Goal: Find contact information: Obtain details needed to contact an individual or organization

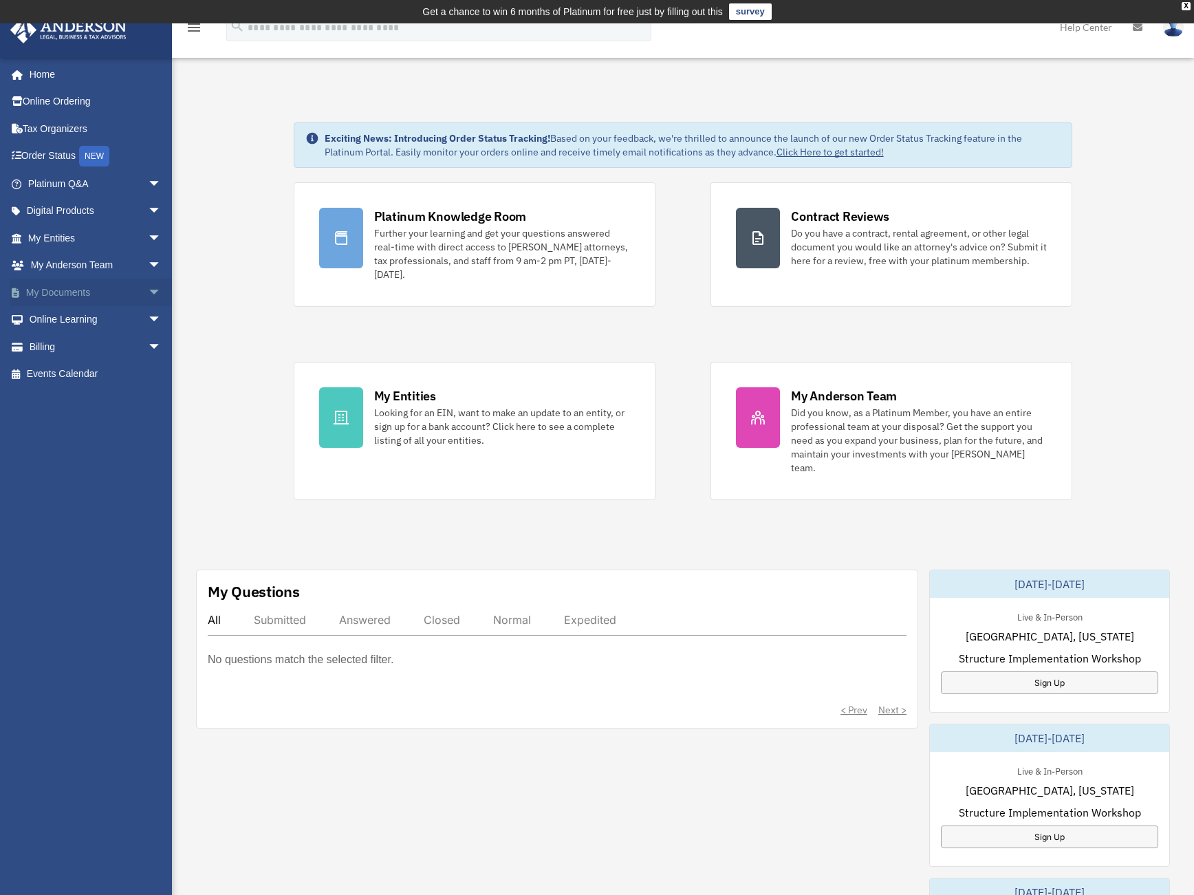
click at [148, 293] on span "arrow_drop_down" at bounding box center [162, 293] width 28 height 28
click at [58, 319] on link "Box" at bounding box center [100, 320] width 163 height 28
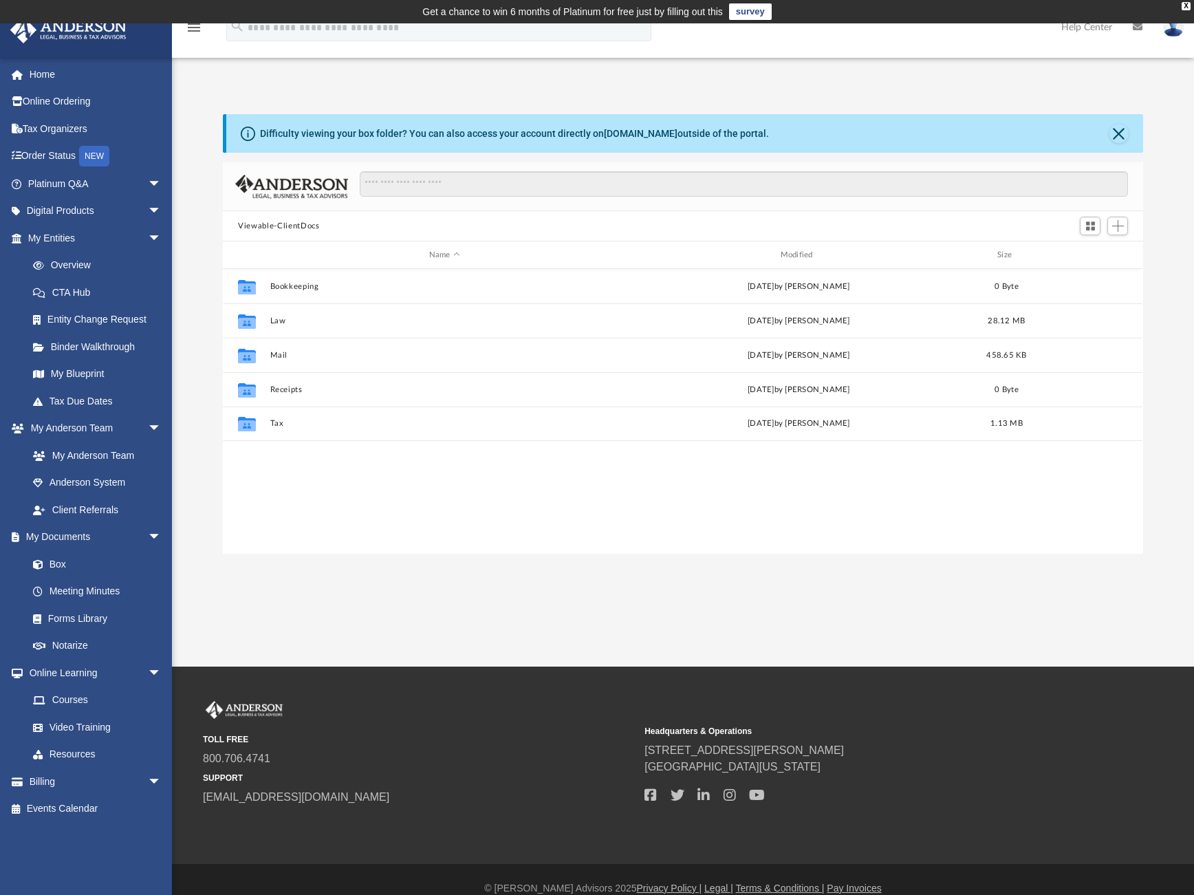
scroll to position [303, 910]
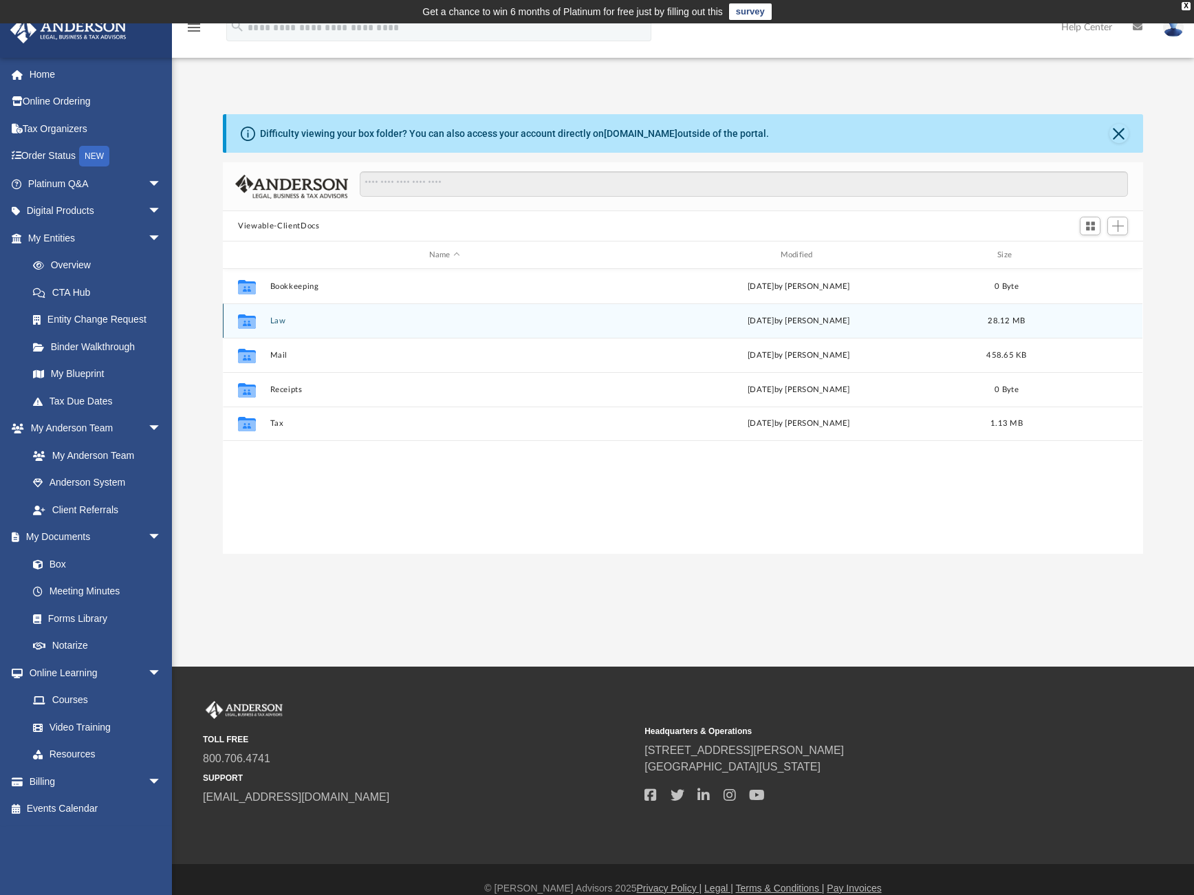
click at [279, 323] on button "Law" at bounding box center [444, 320] width 349 height 9
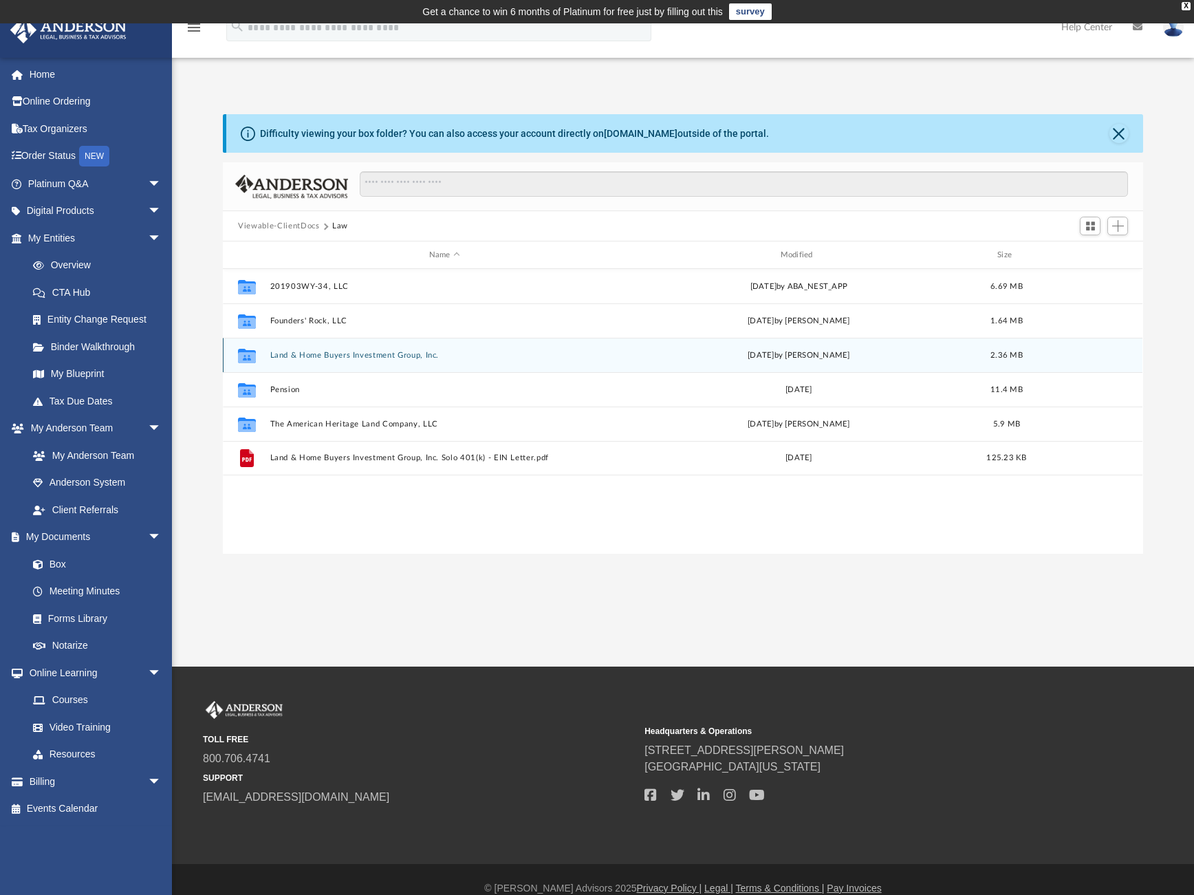
click at [336, 352] on button "Land & Home Buyers Investment Group, Inc." at bounding box center [444, 355] width 349 height 9
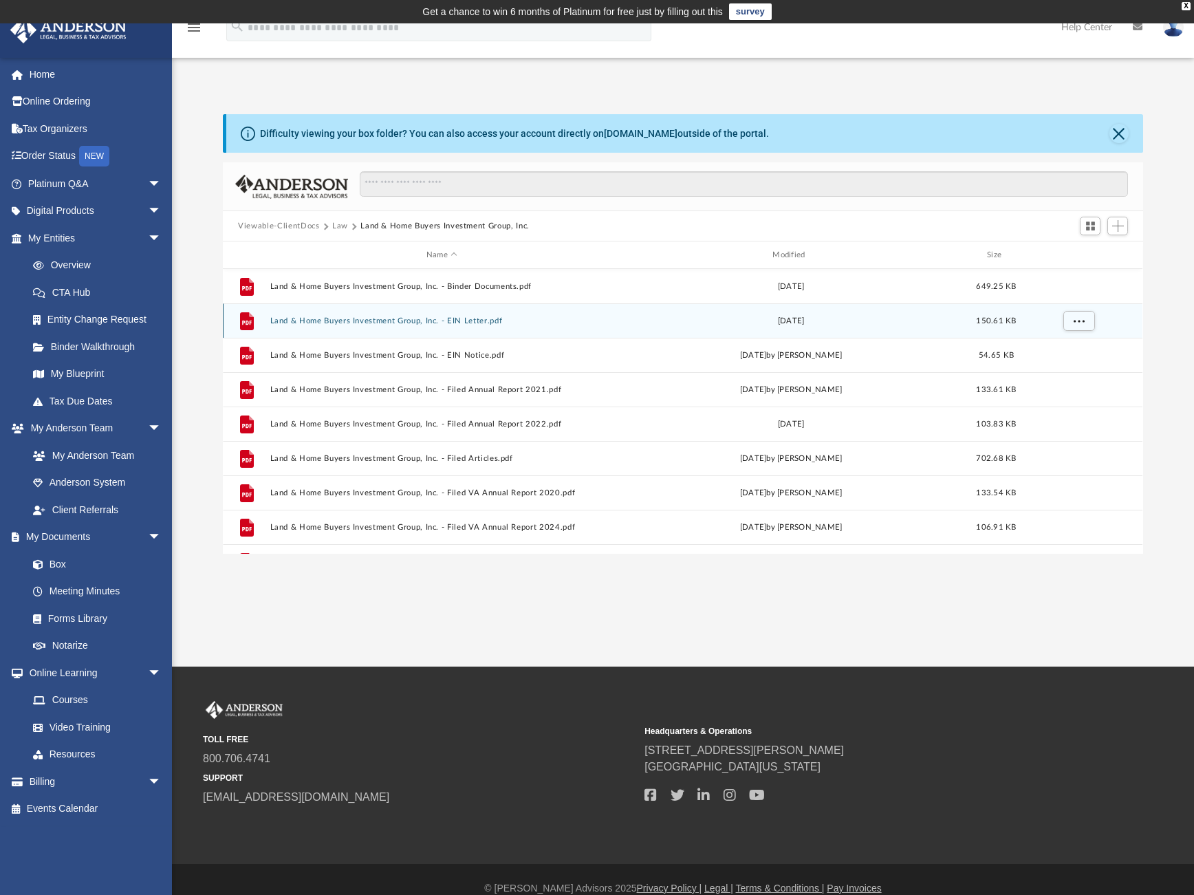
click at [361, 321] on button "Land & Home Buyers Investment Group, Inc. - EIN Letter.pdf" at bounding box center [441, 320] width 343 height 9
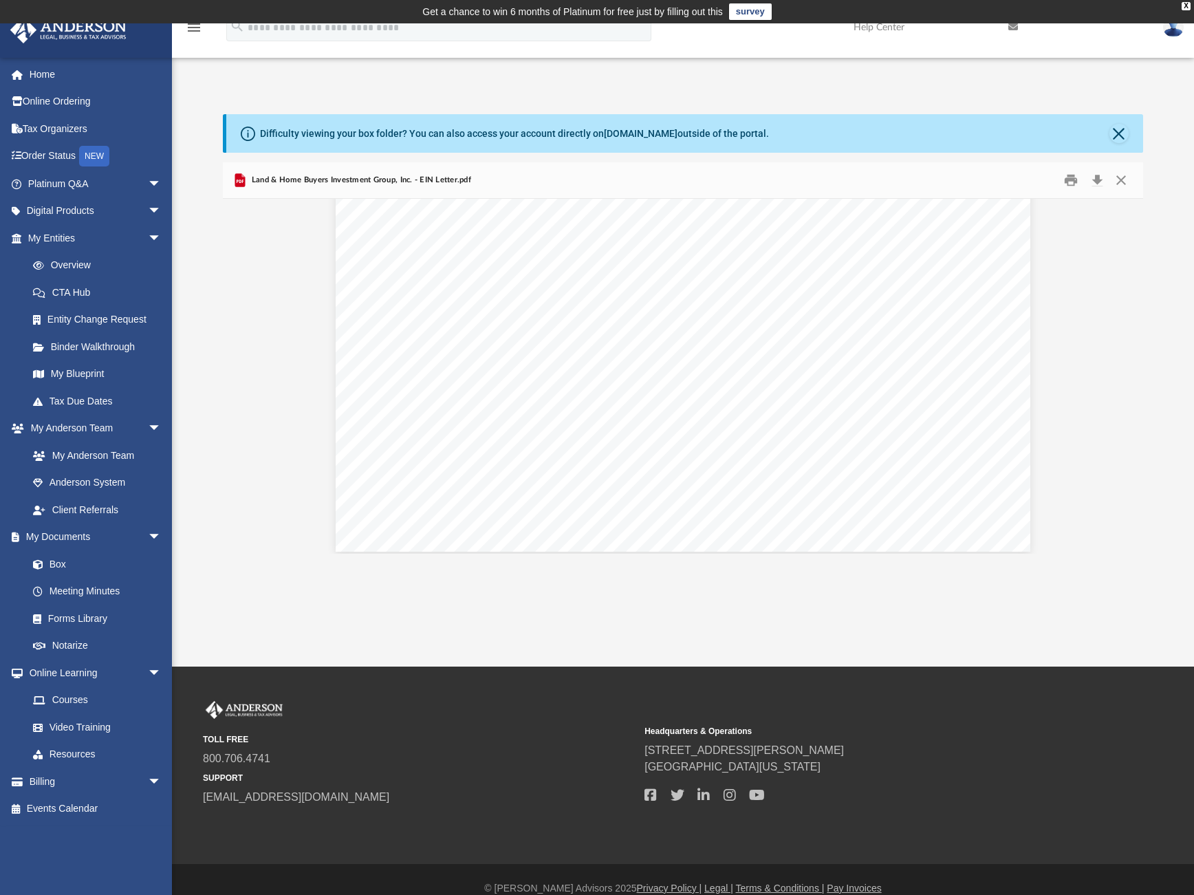
scroll to position [2414, 0]
drag, startPoint x: 1004, startPoint y: 375, endPoint x: 949, endPoint y: 376, distance: 54.4
click at [949, 376] on div "011699 (IRS USE ONLY) 575A 06-13-2019 LAND B 0509905807 SS-4 Keep this part for…" at bounding box center [683, 91] width 695 height 903
click at [88, 456] on link "My Anderson Team" at bounding box center [100, 456] width 163 height 28
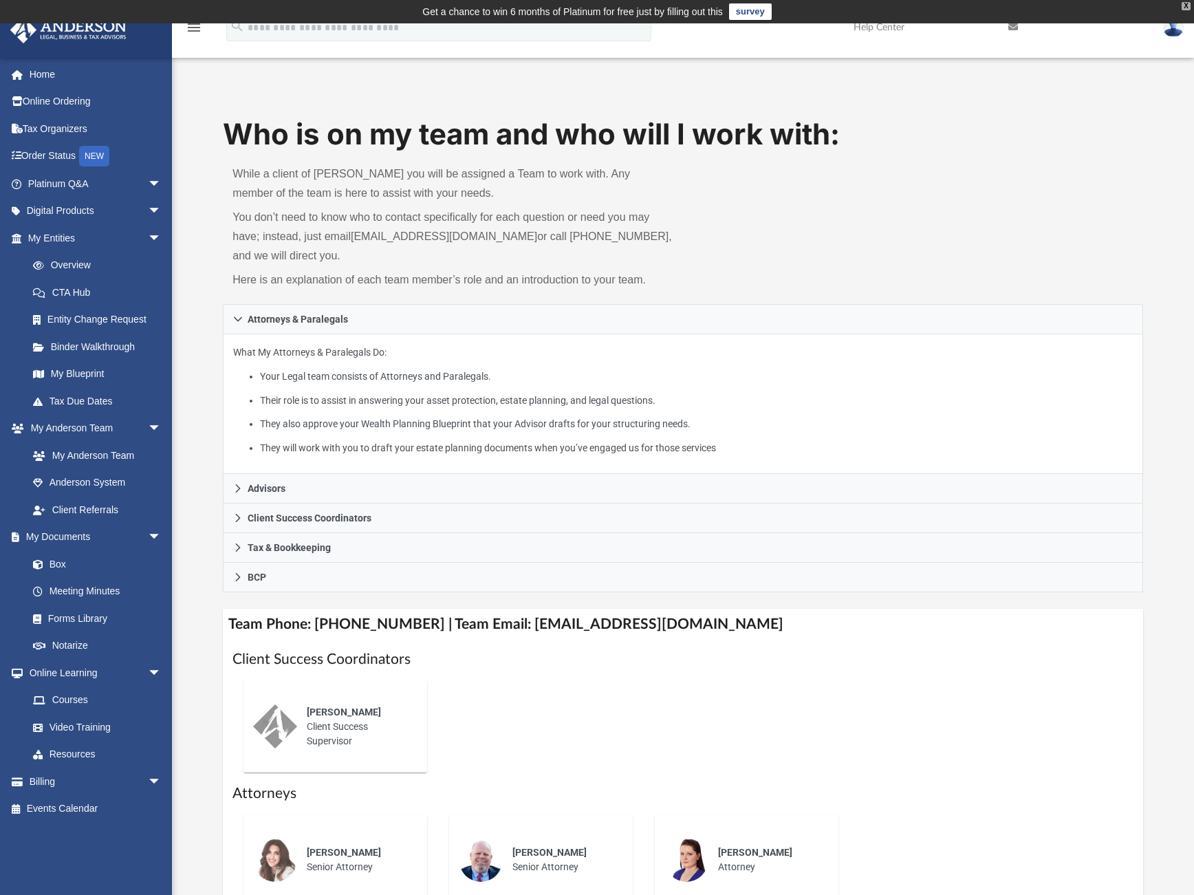
click at [1188, 6] on div "X" at bounding box center [1186, 6] width 9 height 8
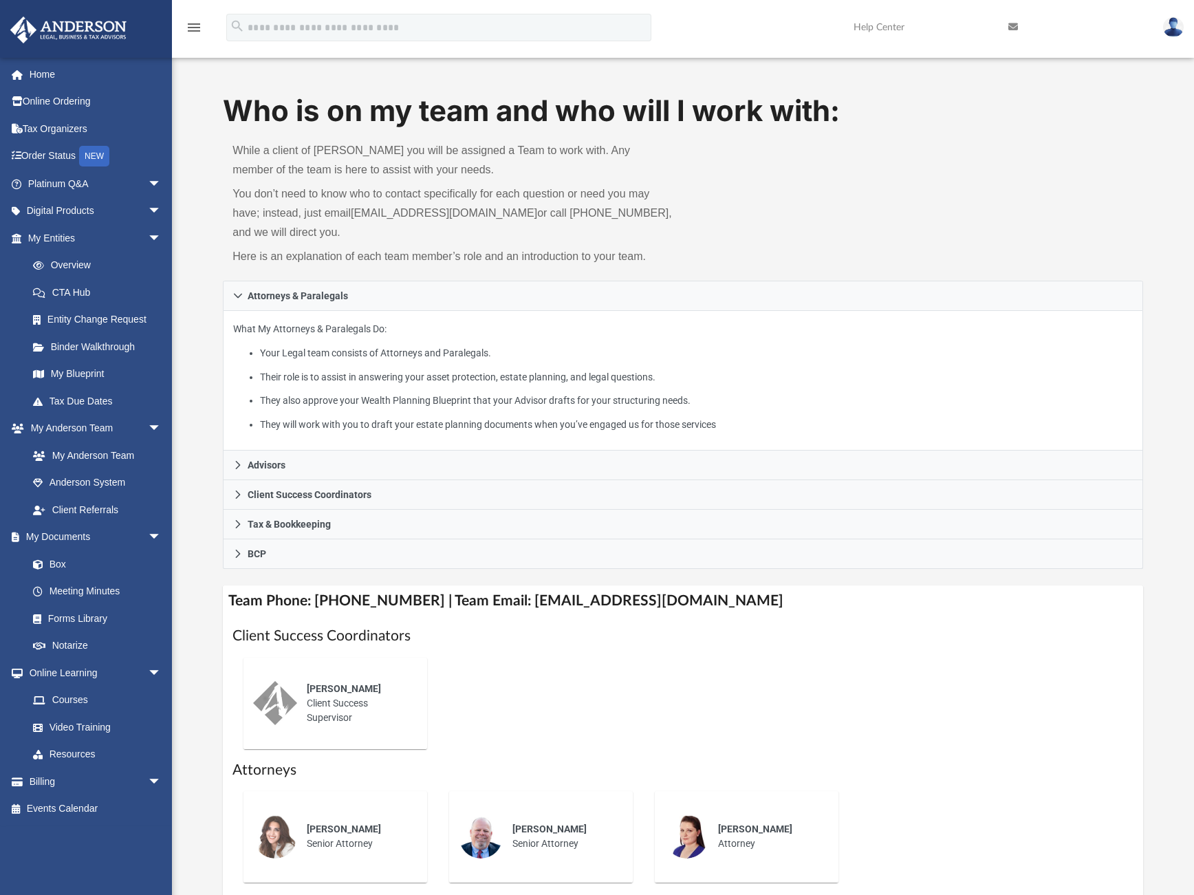
click at [1175, 25] on img at bounding box center [1173, 27] width 21 height 20
click at [946, 62] on link "My Profile" at bounding box center [968, 64] width 138 height 28
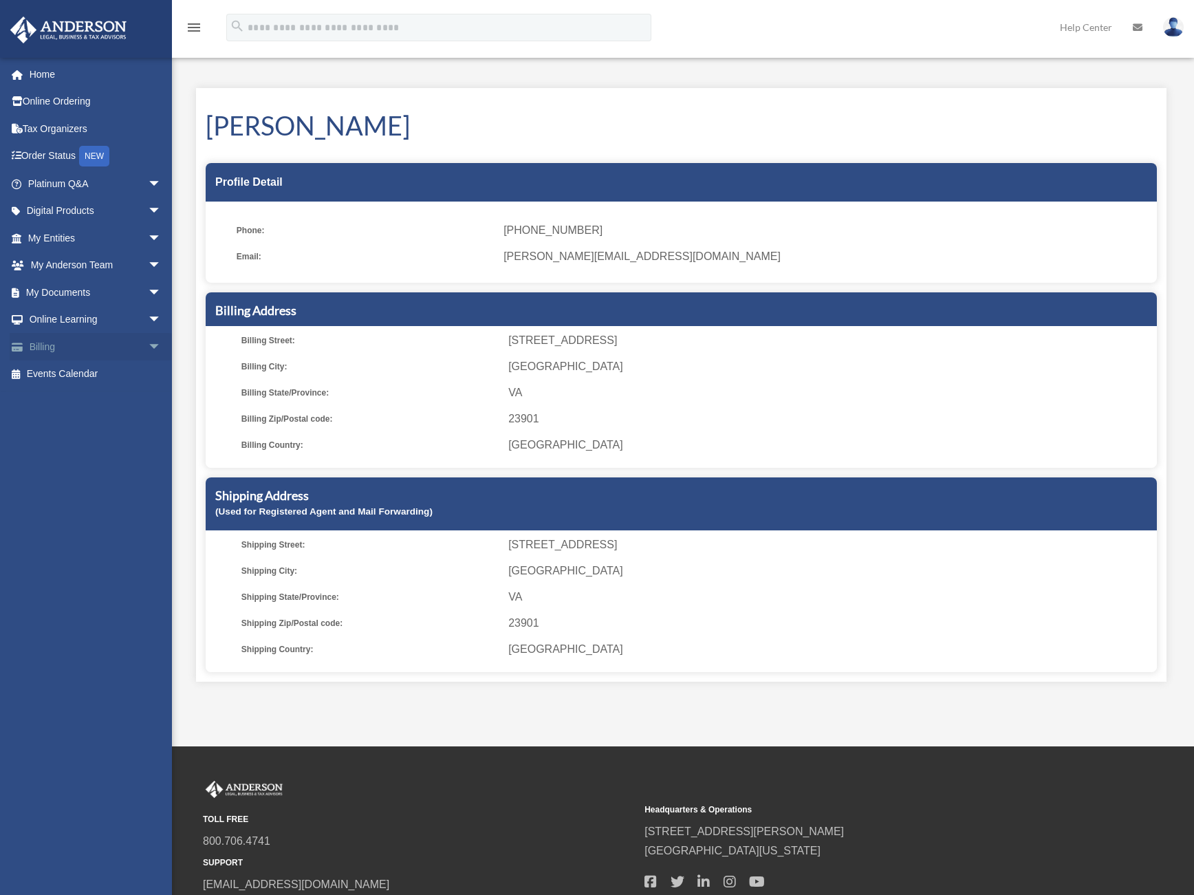
click at [148, 346] on span "arrow_drop_down" at bounding box center [162, 347] width 28 height 28
click at [148, 235] on span "arrow_drop_down" at bounding box center [162, 238] width 28 height 28
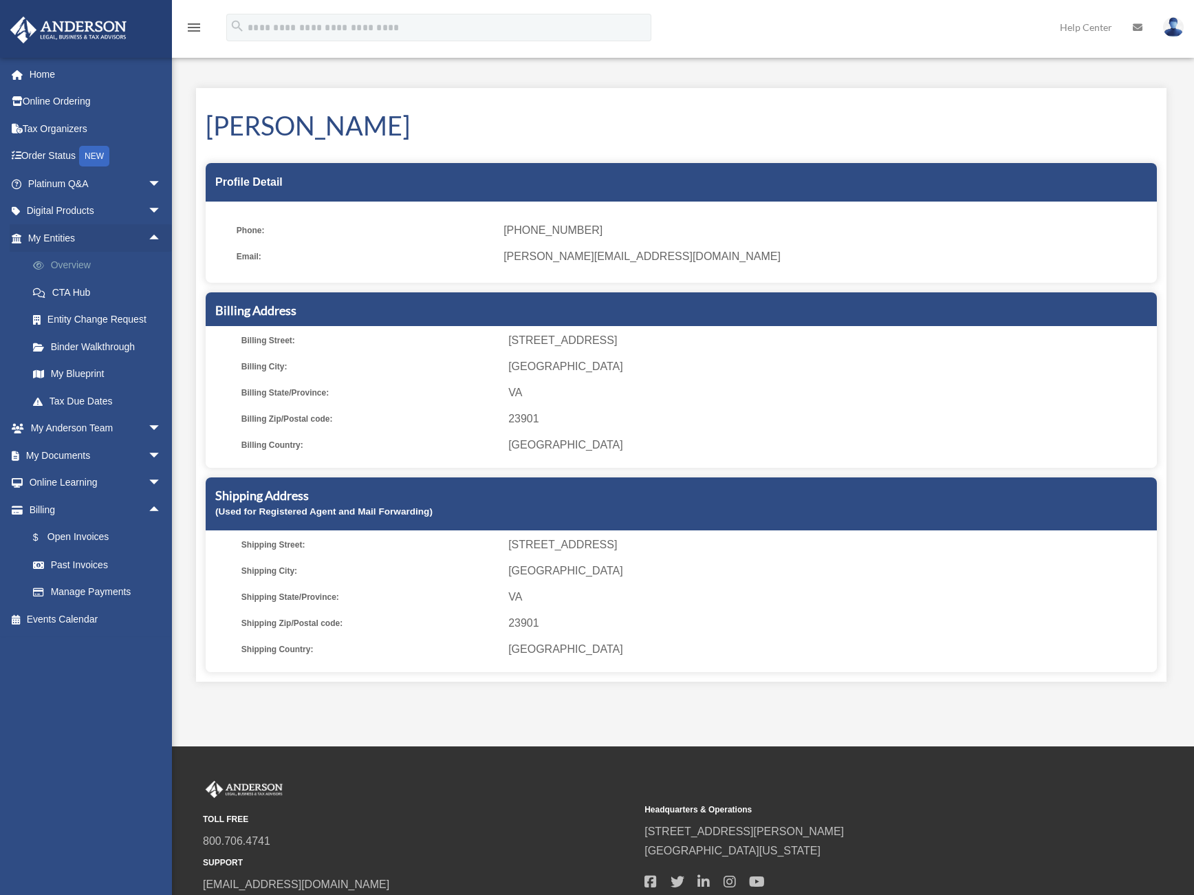
click at [72, 268] on link "Overview" at bounding box center [100, 266] width 163 height 28
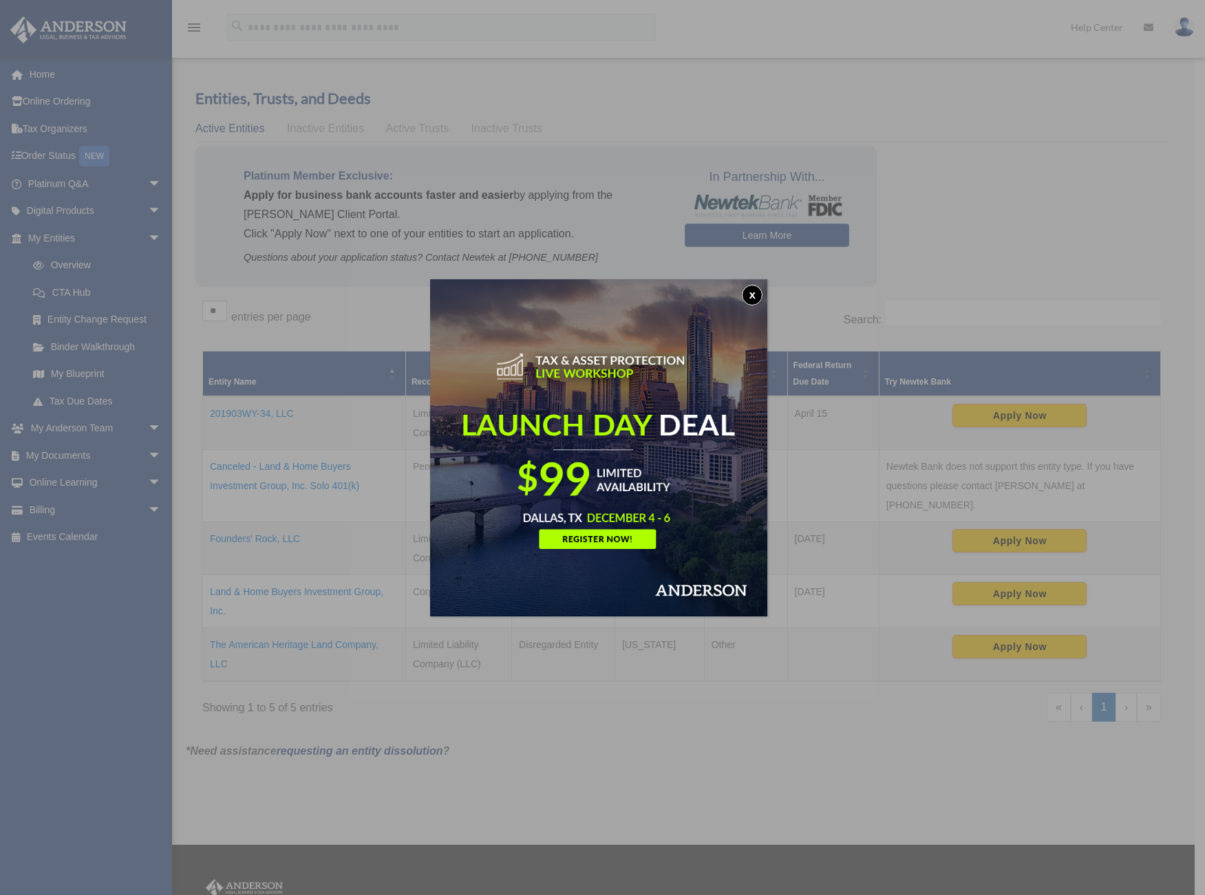
click at [751, 293] on button "x" at bounding box center [752, 295] width 21 height 21
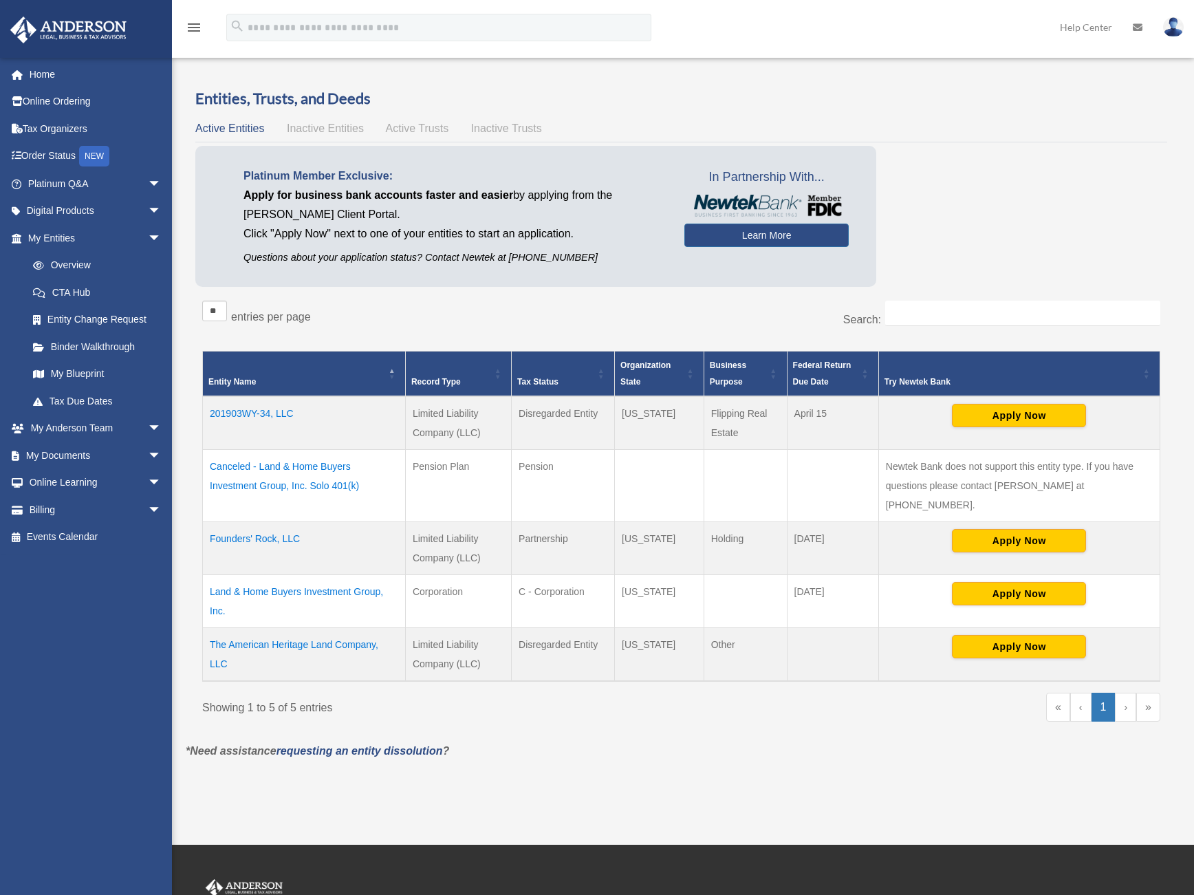
click at [286, 575] on td "Land & Home Buyers Investment Group, Inc." at bounding box center [304, 601] width 203 height 53
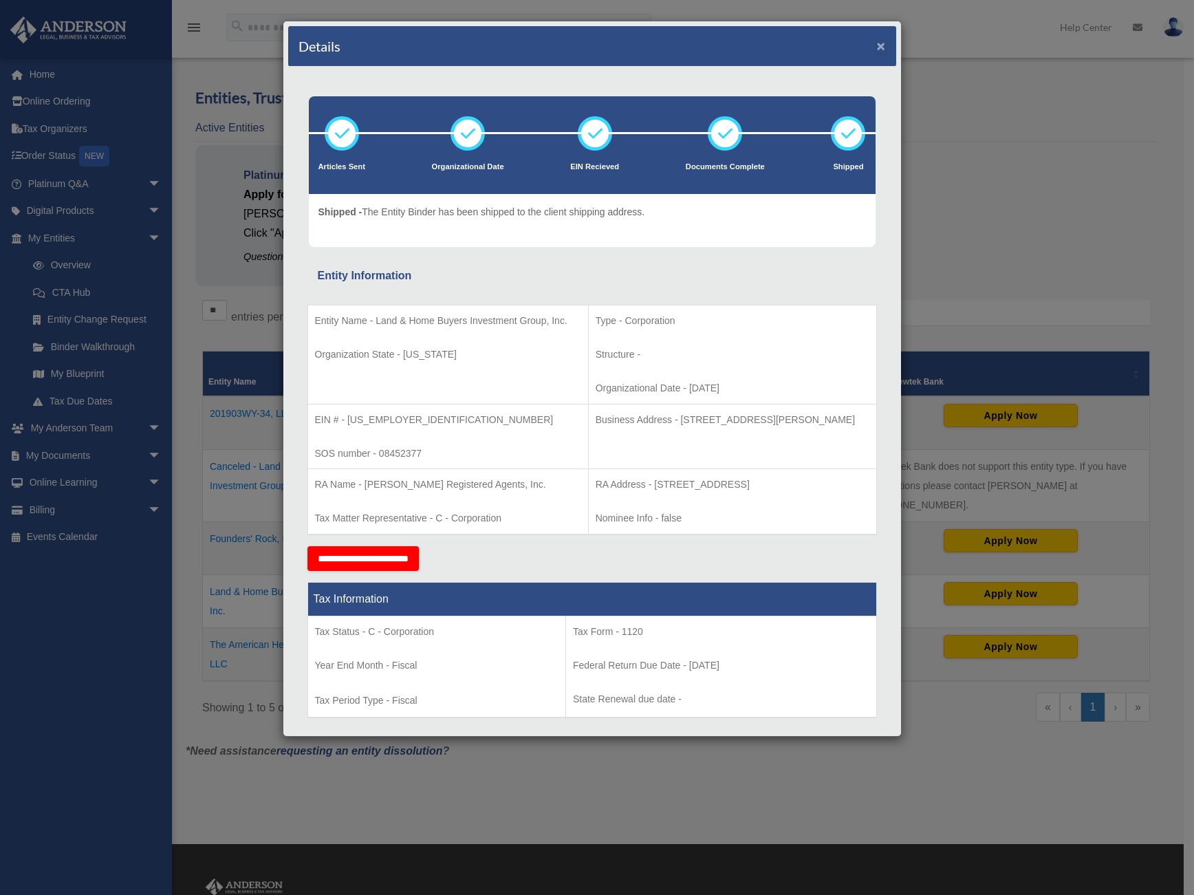
click at [877, 46] on button "×" at bounding box center [881, 46] width 9 height 14
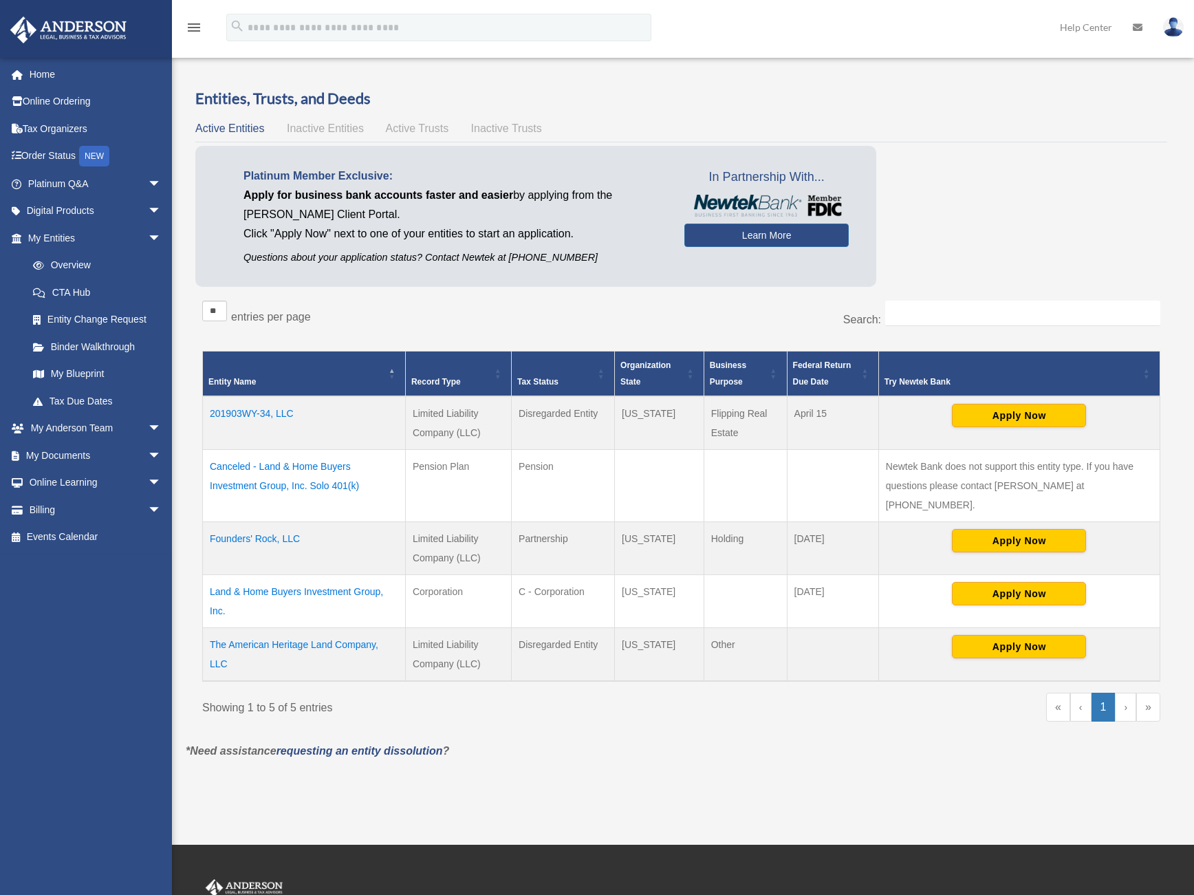
click at [1075, 28] on link "Help Center" at bounding box center [1086, 27] width 73 height 54
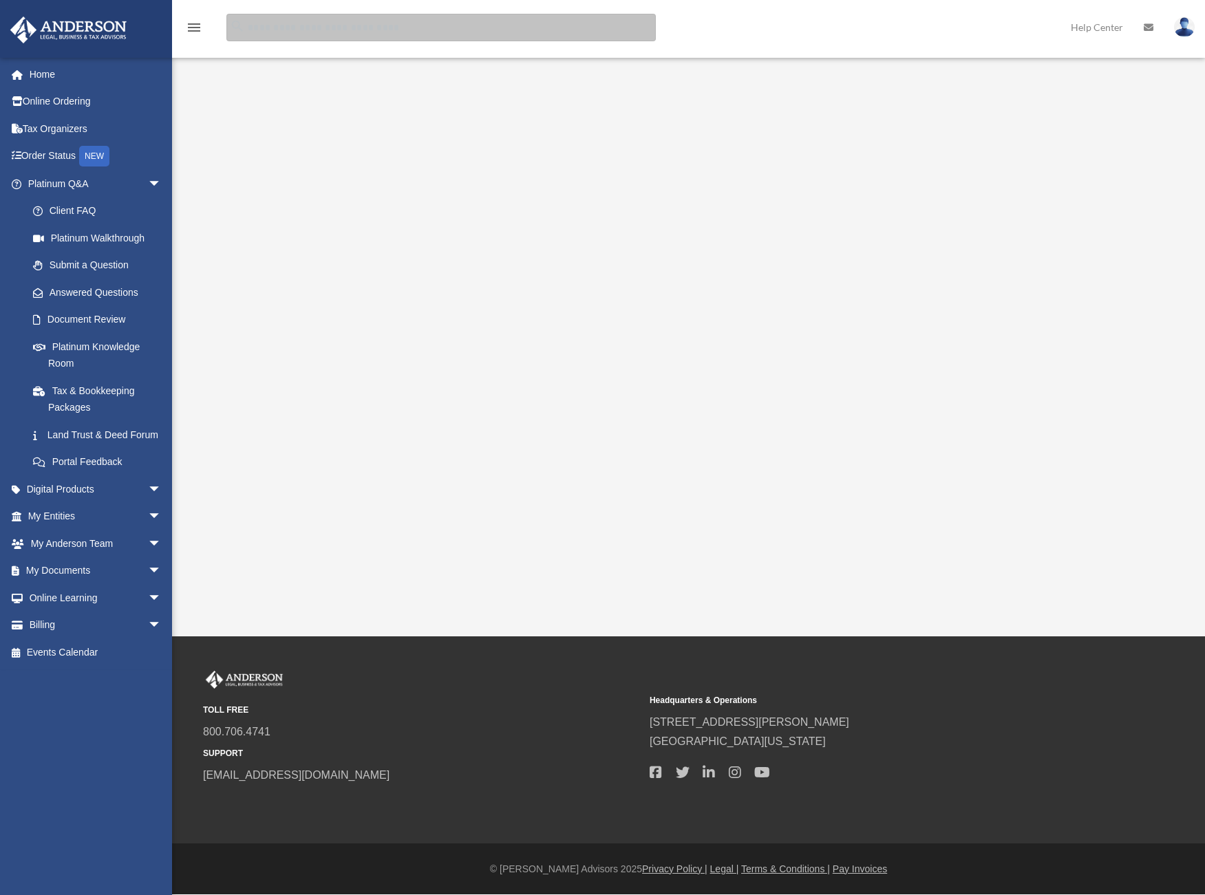
click at [329, 28] on input "search" at bounding box center [440, 28] width 429 height 28
type input "**********"
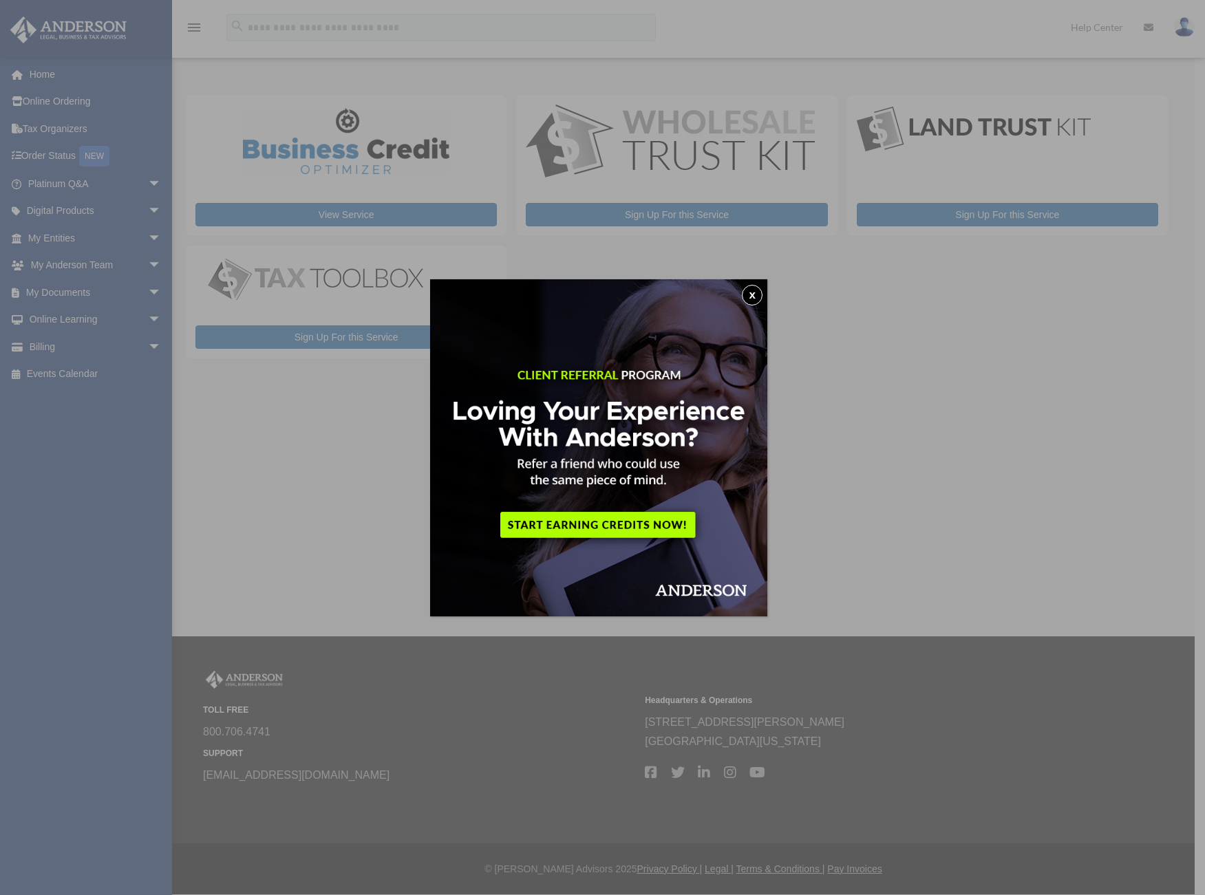
click at [754, 297] on button "x" at bounding box center [752, 295] width 21 height 21
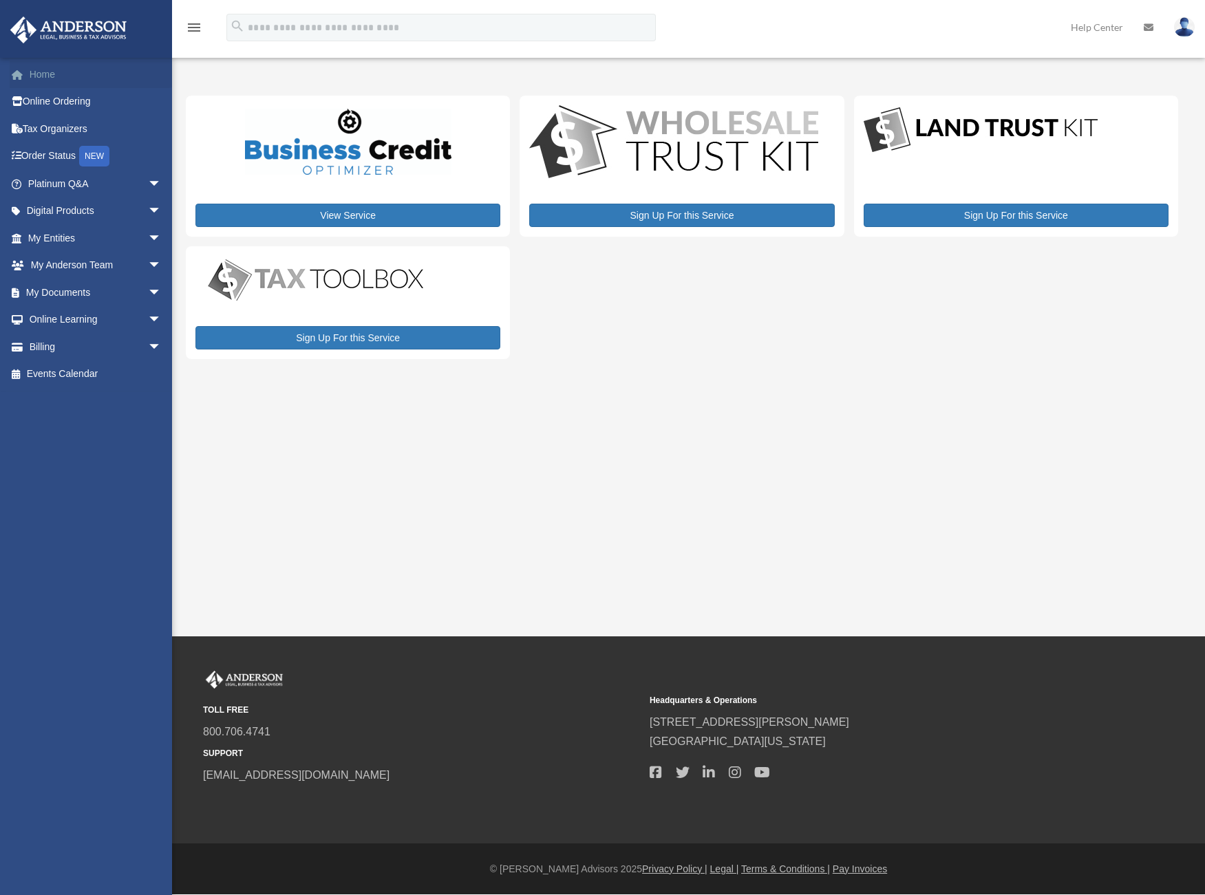
click at [48, 77] on link "Home" at bounding box center [96, 75] width 173 height 28
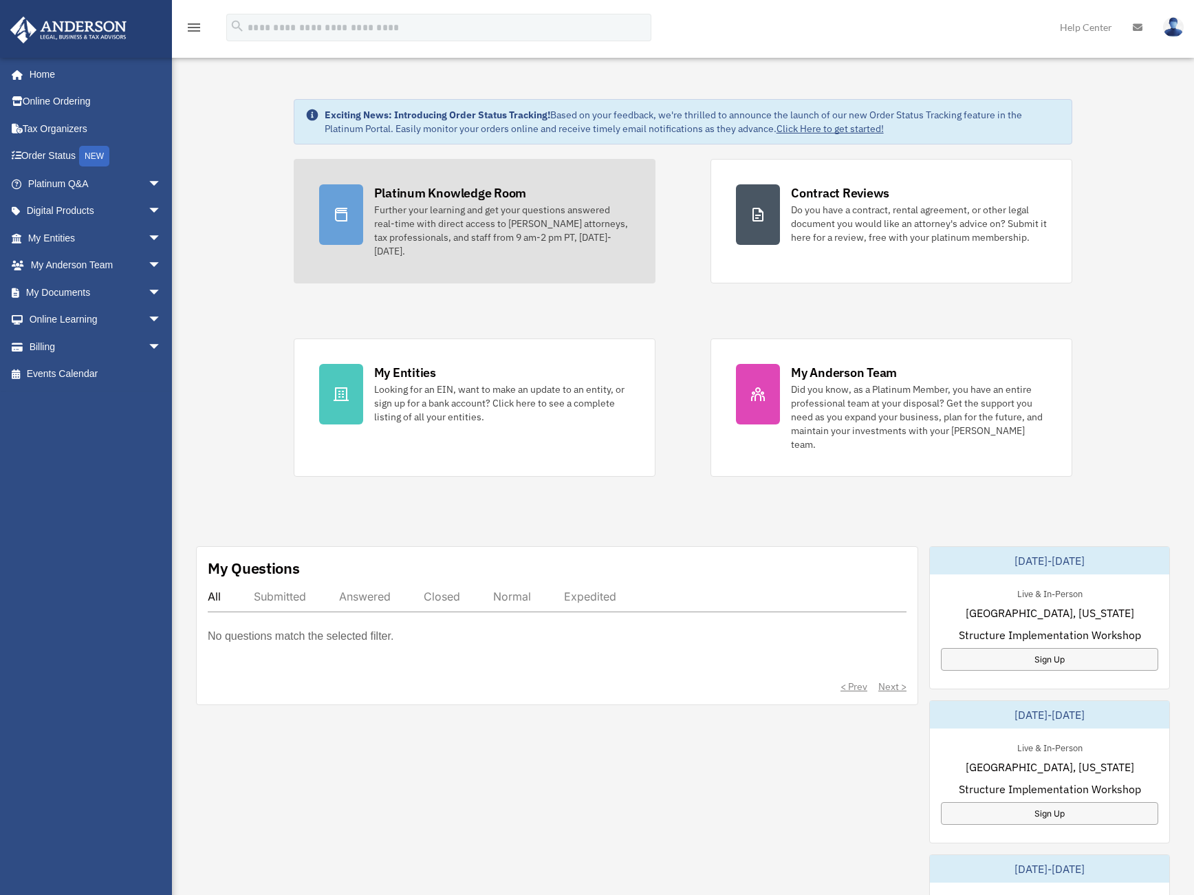
click at [478, 192] on div "Platinum Knowledge Room" at bounding box center [450, 192] width 153 height 17
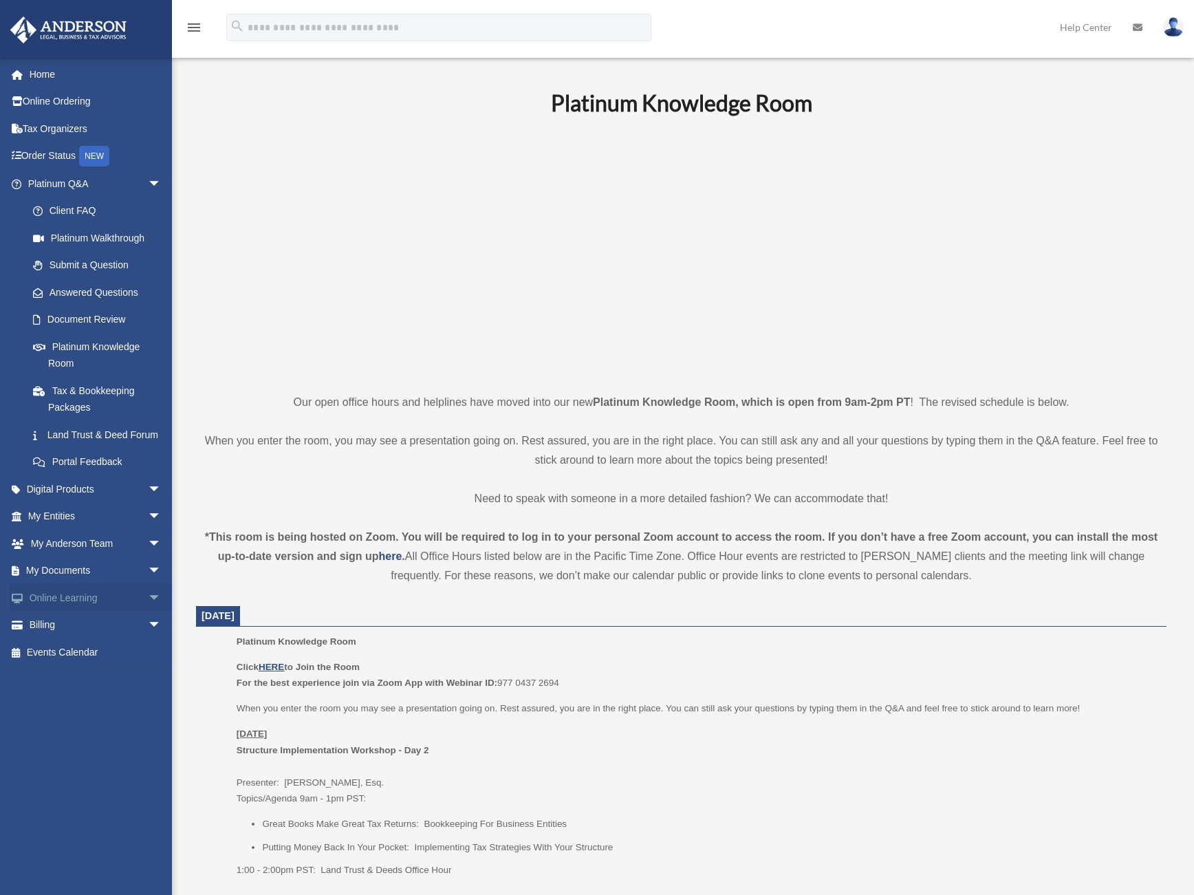
click at [148, 612] on span "arrow_drop_down" at bounding box center [162, 598] width 28 height 28
click at [86, 639] on link "Courses" at bounding box center [100, 626] width 163 height 28
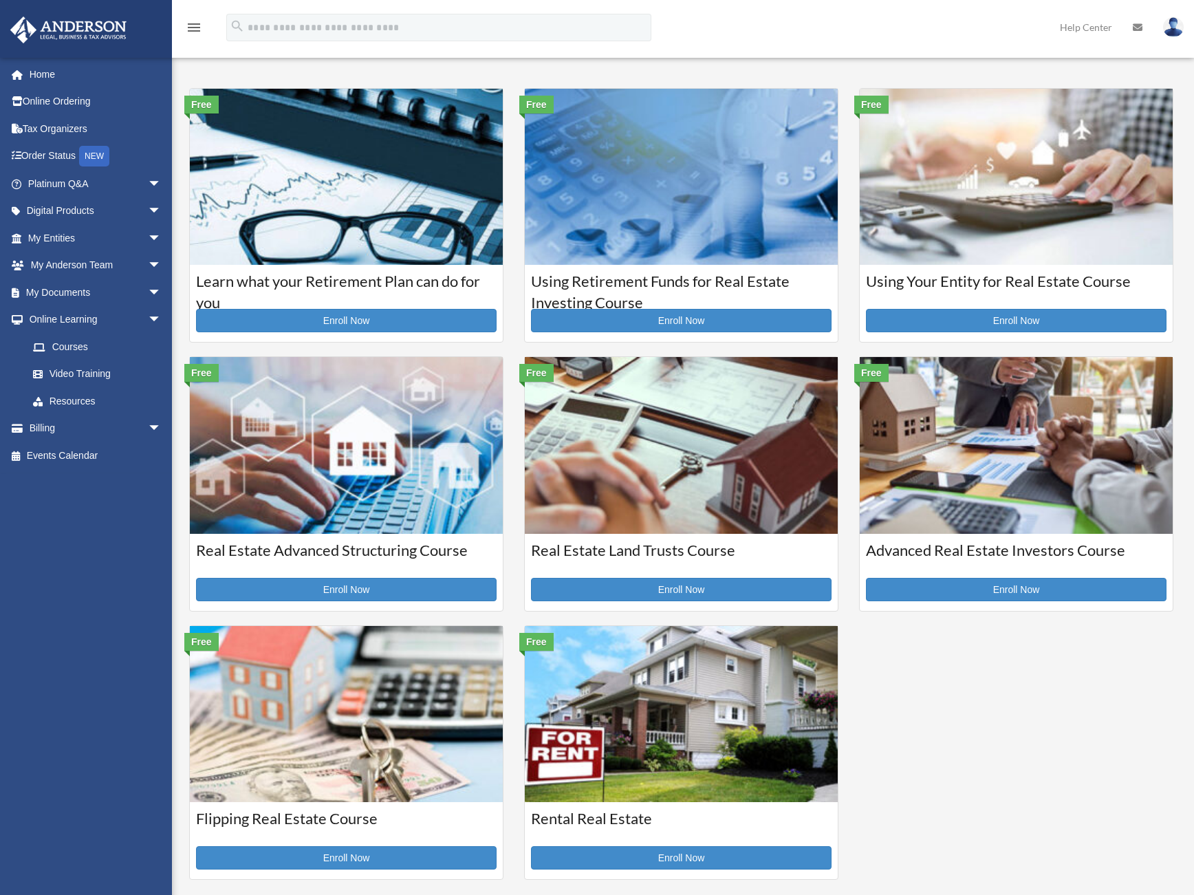
drag, startPoint x: 0, startPoint y: 0, endPoint x: 74, endPoint y: 697, distance: 700.9
click at [74, 697] on div "laura@bezdan.us Sign Out laura@bezdan.us Home Online Ordering Tax Organizers Or…" at bounding box center [91, 453] width 182 height 792
click at [81, 402] on link "Resources" at bounding box center [100, 401] width 163 height 28
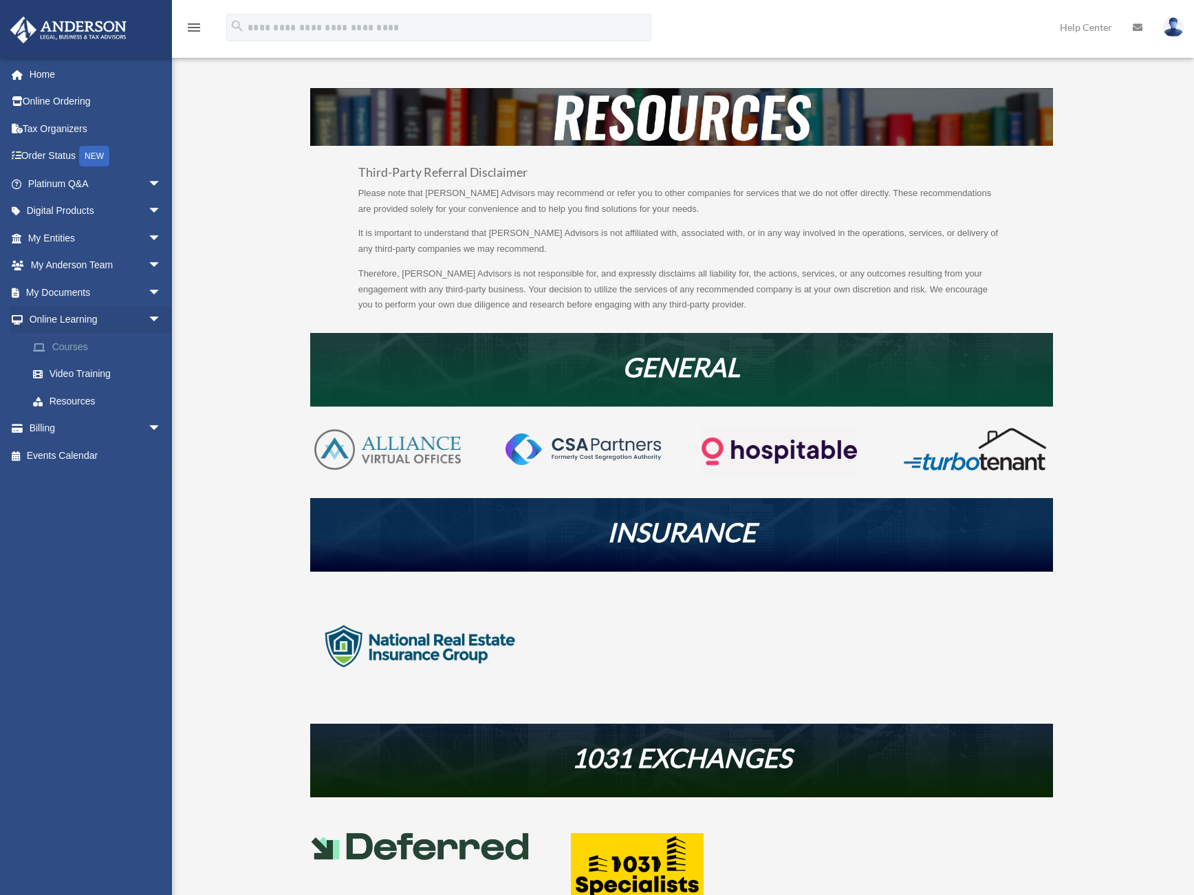
click at [83, 352] on link "Courses" at bounding box center [100, 347] width 163 height 28
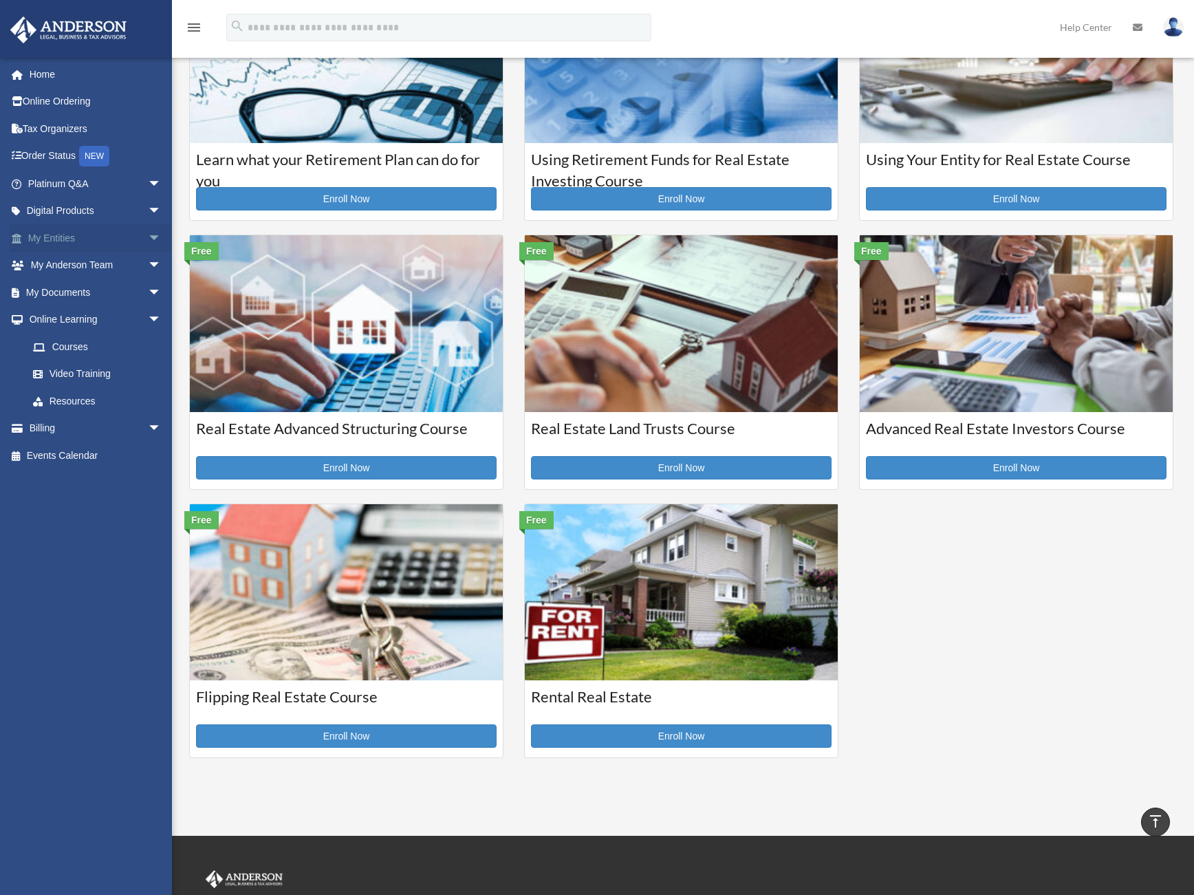
scroll to position [120, 0]
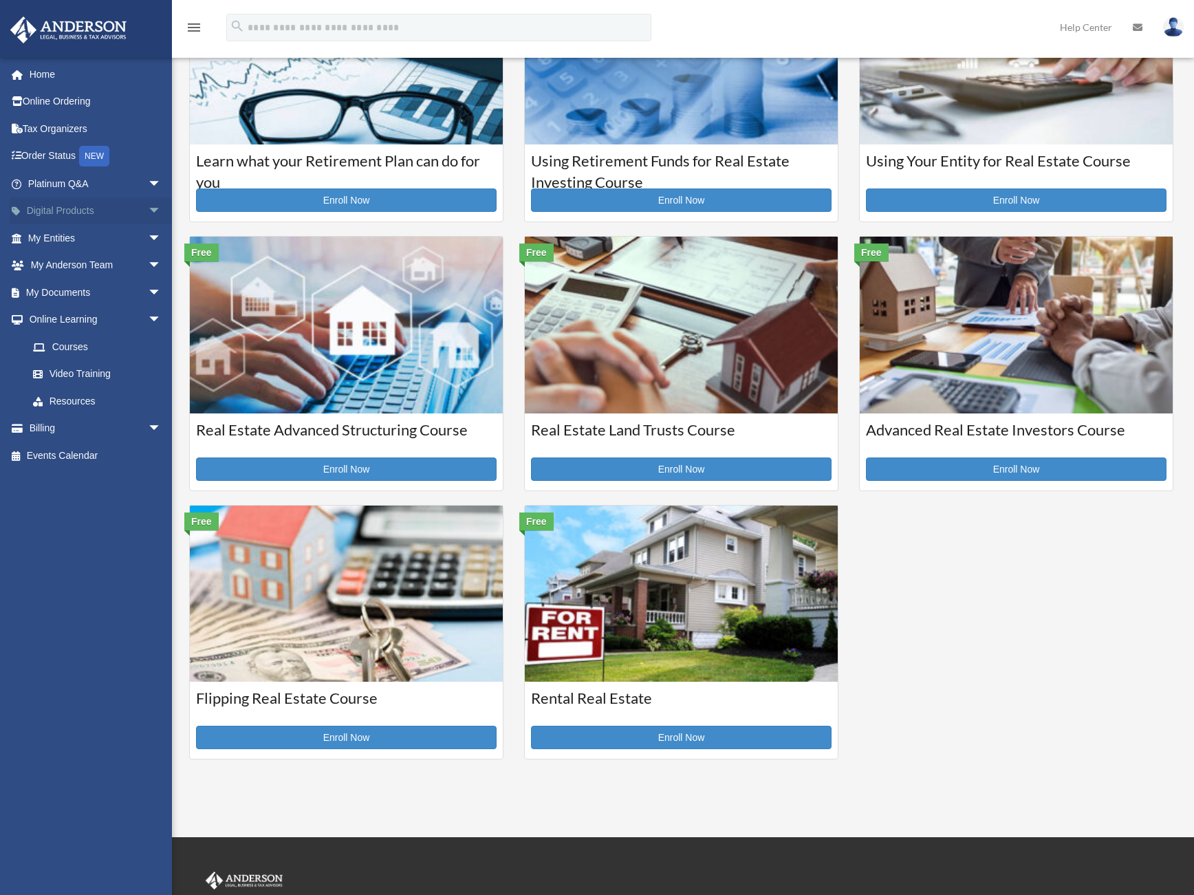
click at [148, 211] on span "arrow_drop_down" at bounding box center [162, 211] width 28 height 28
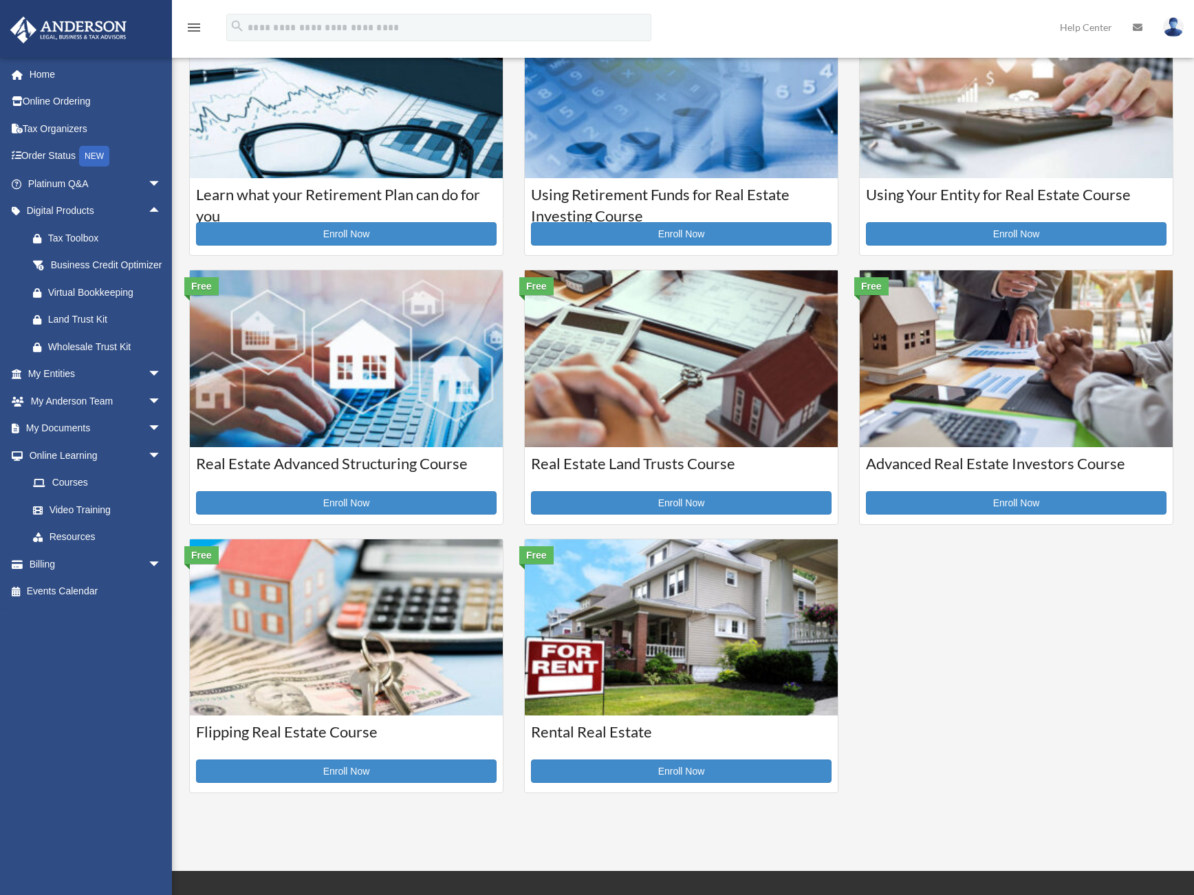
scroll to position [0, 0]
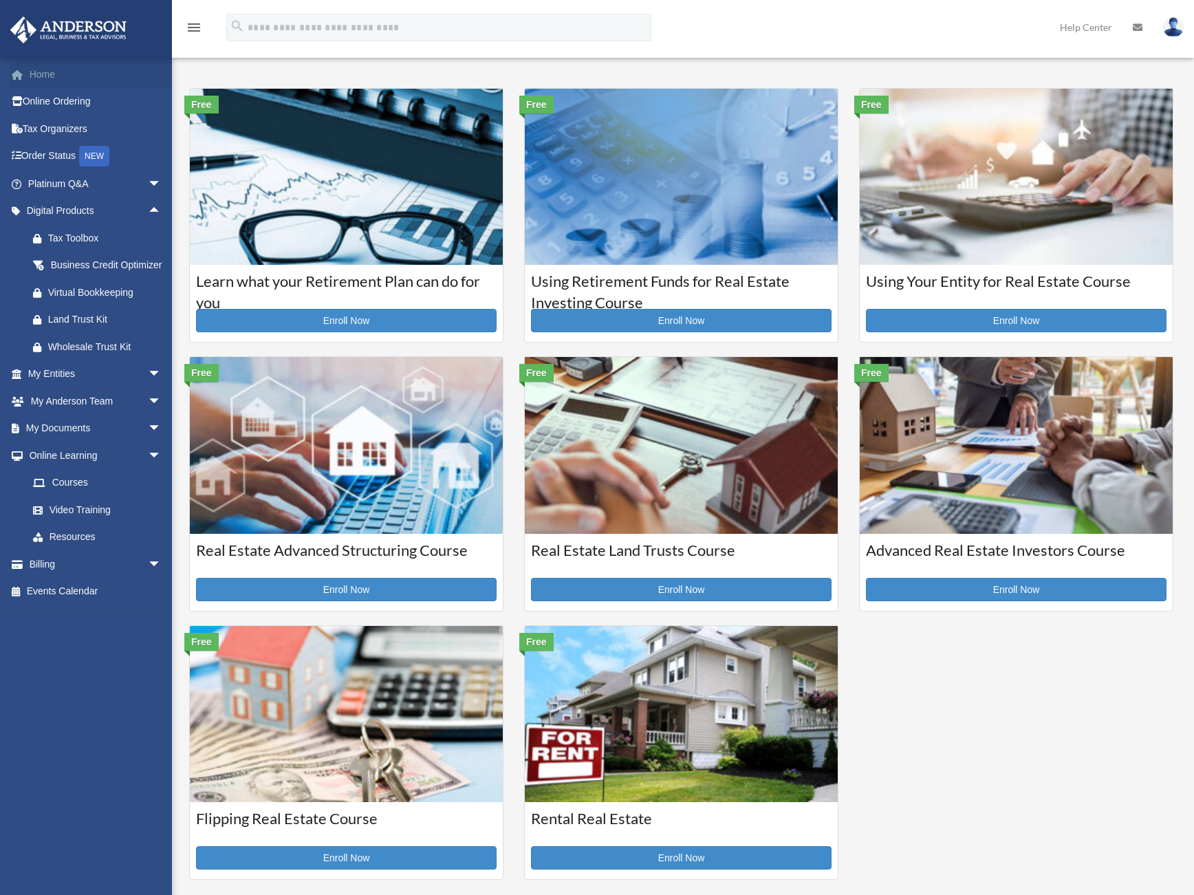
click at [49, 76] on link "Home" at bounding box center [96, 75] width 173 height 28
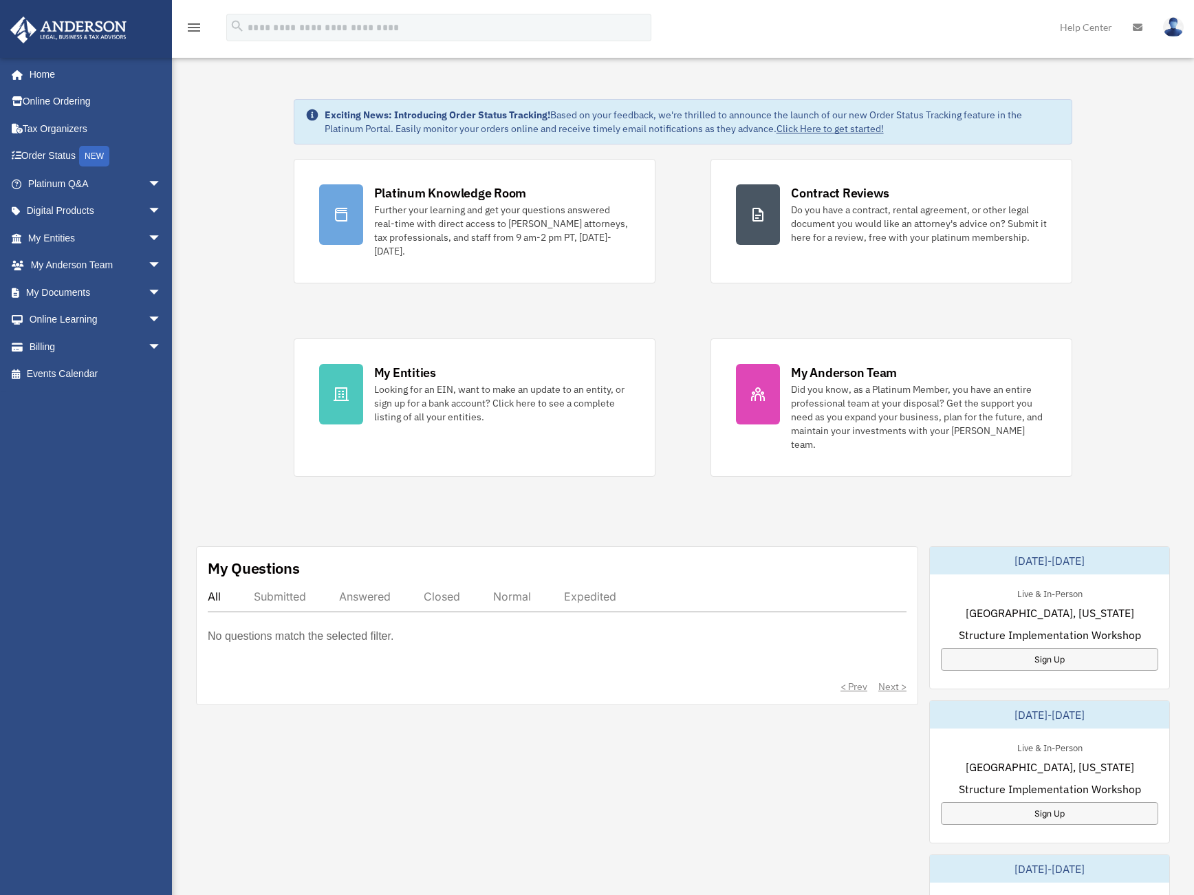
click at [270, 590] on div "Submitted" at bounding box center [280, 597] width 52 height 14
click at [372, 590] on div "Answered" at bounding box center [365, 597] width 52 height 14
click at [218, 590] on div "All" at bounding box center [214, 597] width 13 height 14
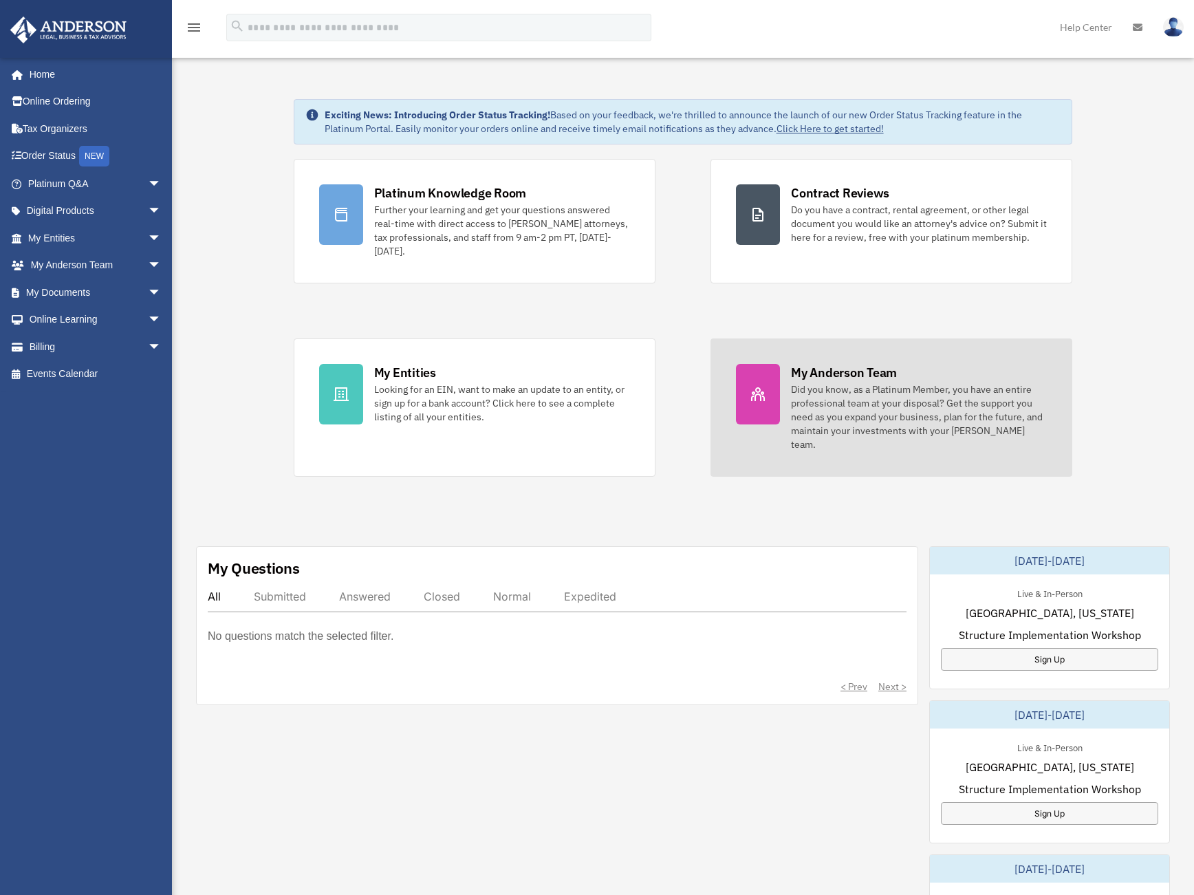
click at [842, 401] on div "Did you know, as a Platinum Member, you have an entire professional team at you…" at bounding box center [919, 417] width 256 height 69
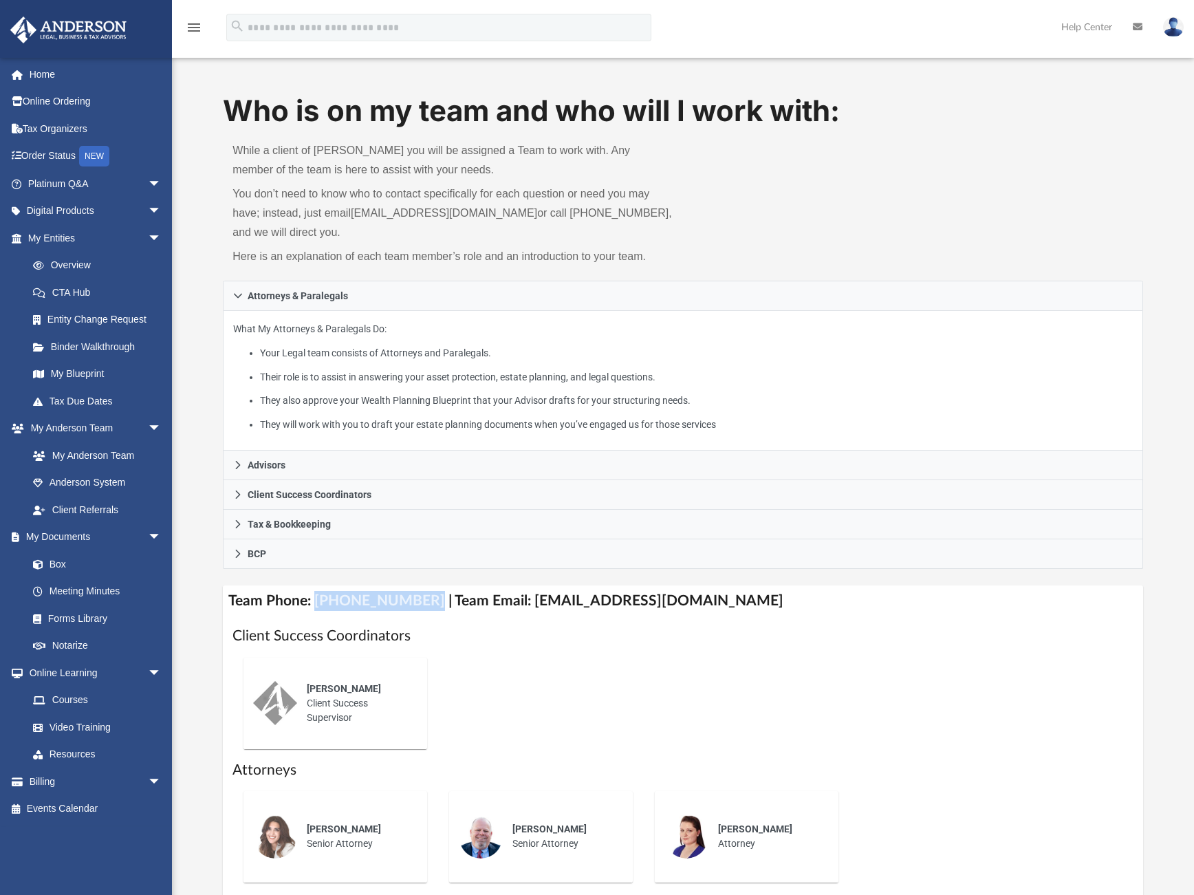
drag, startPoint x: 416, startPoint y: 601, endPoint x: 315, endPoint y: 601, distance: 100.5
click at [315, 601] on h4 "Team Phone: (725) 208-3133 | Team Email: myteam@andersonadvisors.com" at bounding box center [683, 601] width 920 height 31
click at [64, 565] on link "Box" at bounding box center [100, 564] width 163 height 28
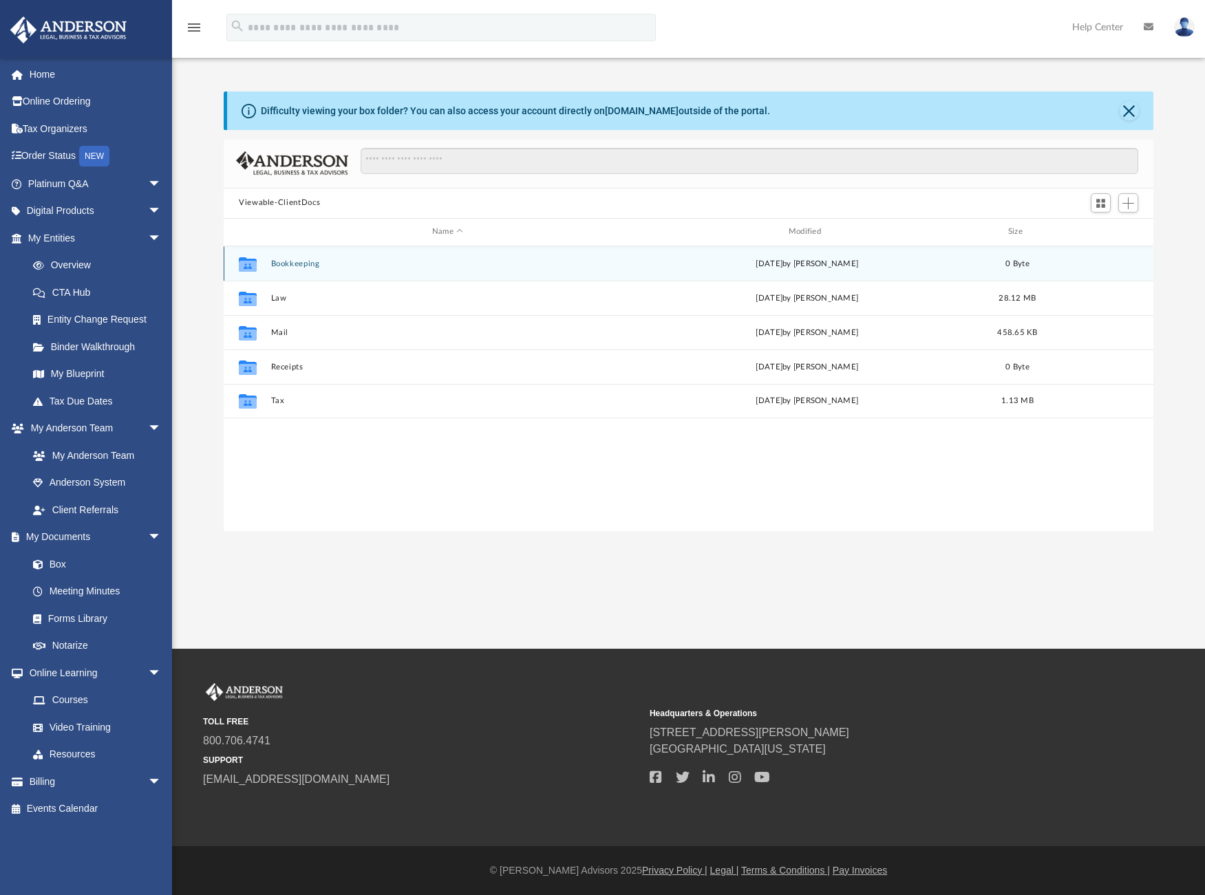
scroll to position [303, 919]
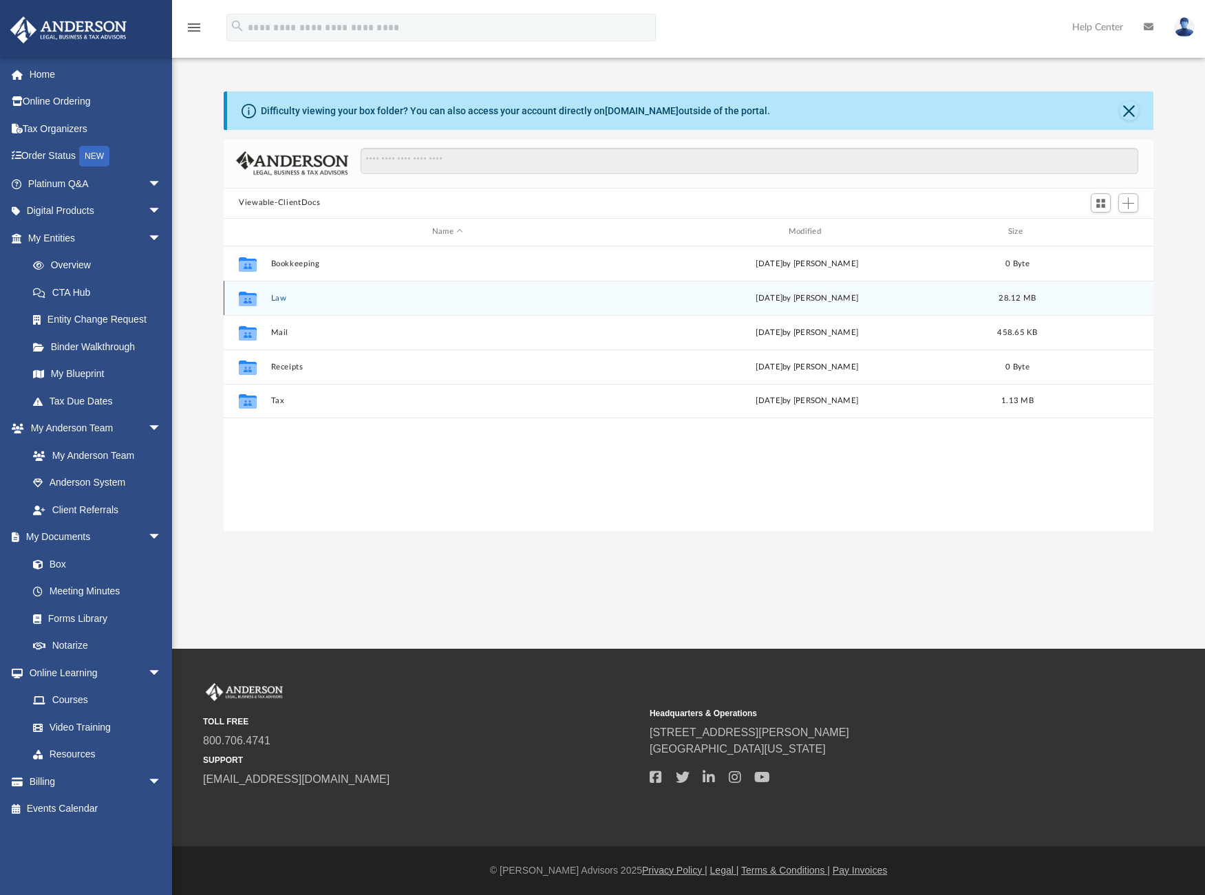
click at [278, 297] on button "Law" at bounding box center [448, 297] width 354 height 9
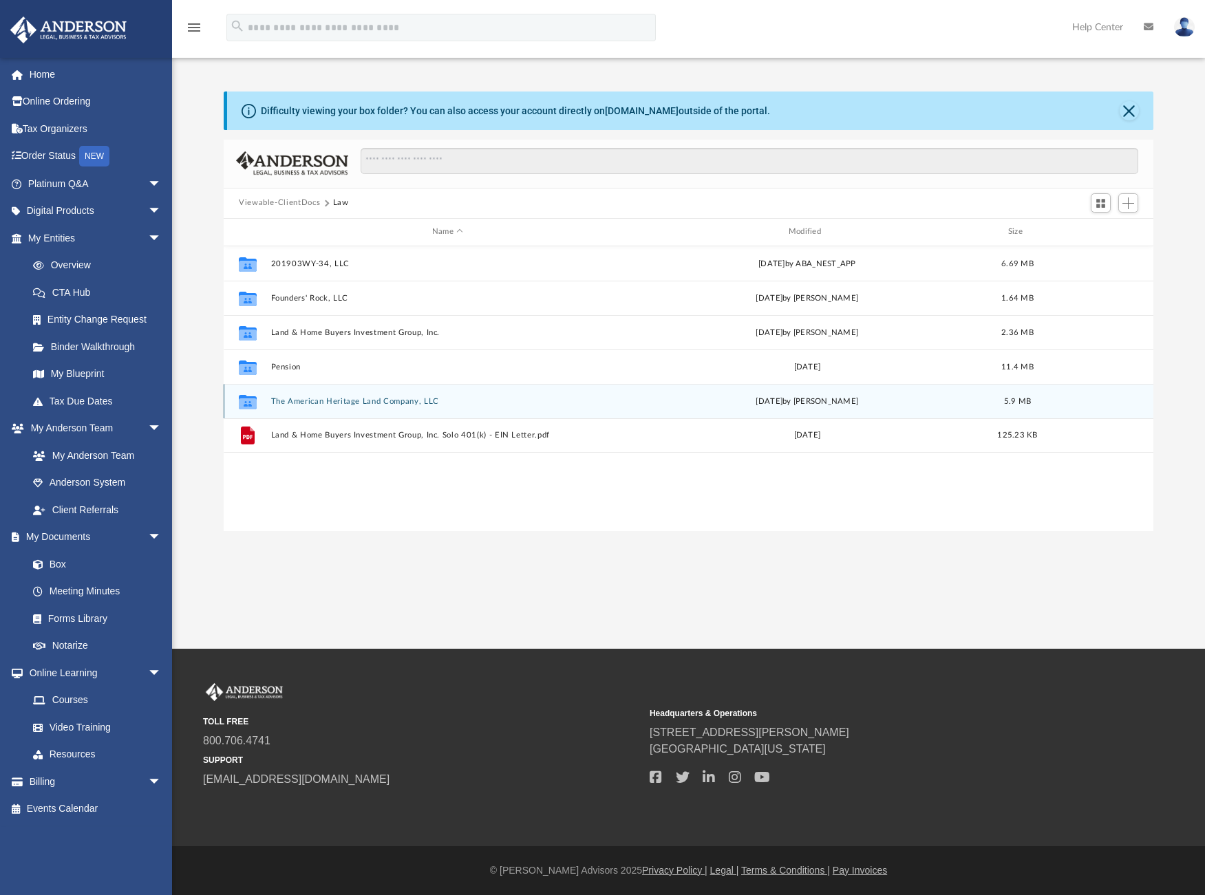
click at [328, 400] on button "The American Heritage Land Company, LLC" at bounding box center [448, 400] width 354 height 9
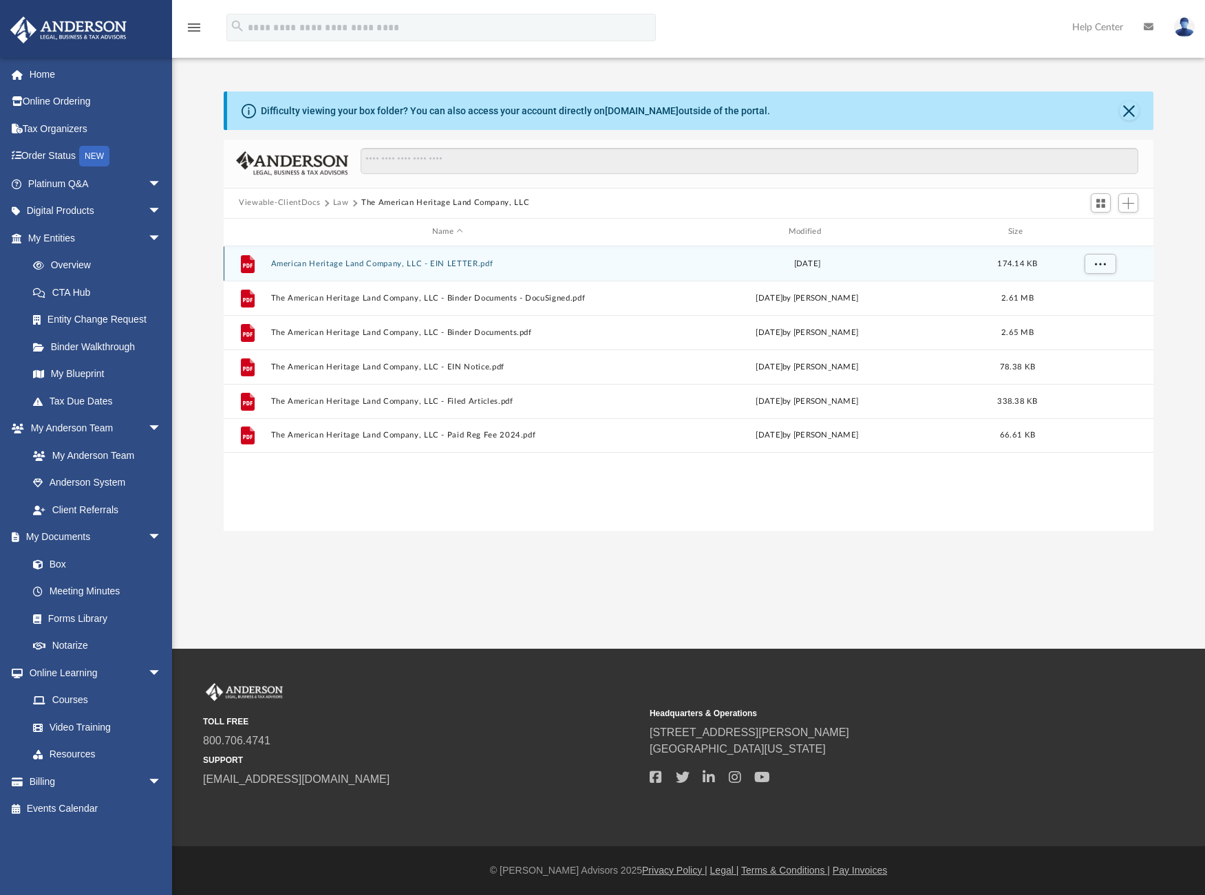
click at [386, 260] on button "American Heritage Land Company, LLC - EIN LETTER.pdf" at bounding box center [448, 263] width 354 height 9
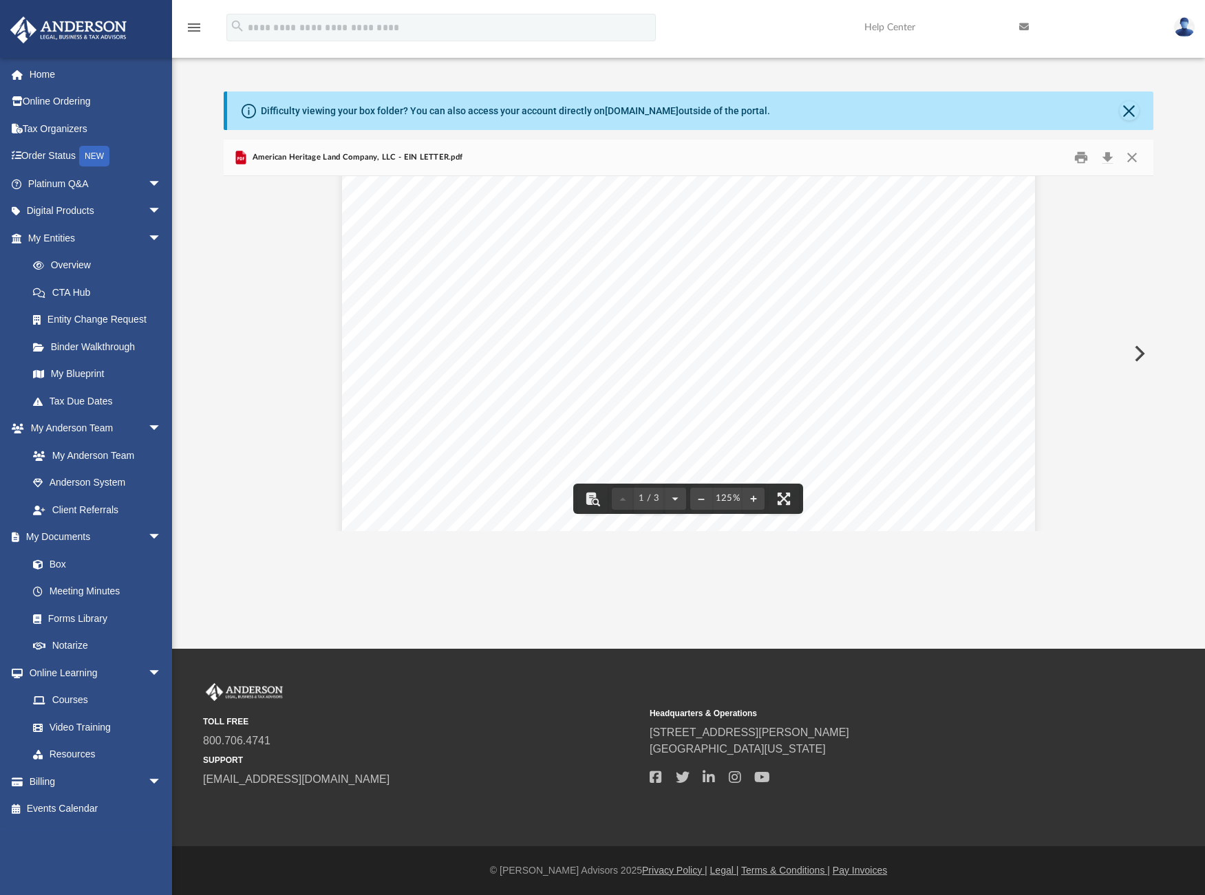
scroll to position [41, 0]
